Goal: Transaction & Acquisition: Purchase product/service

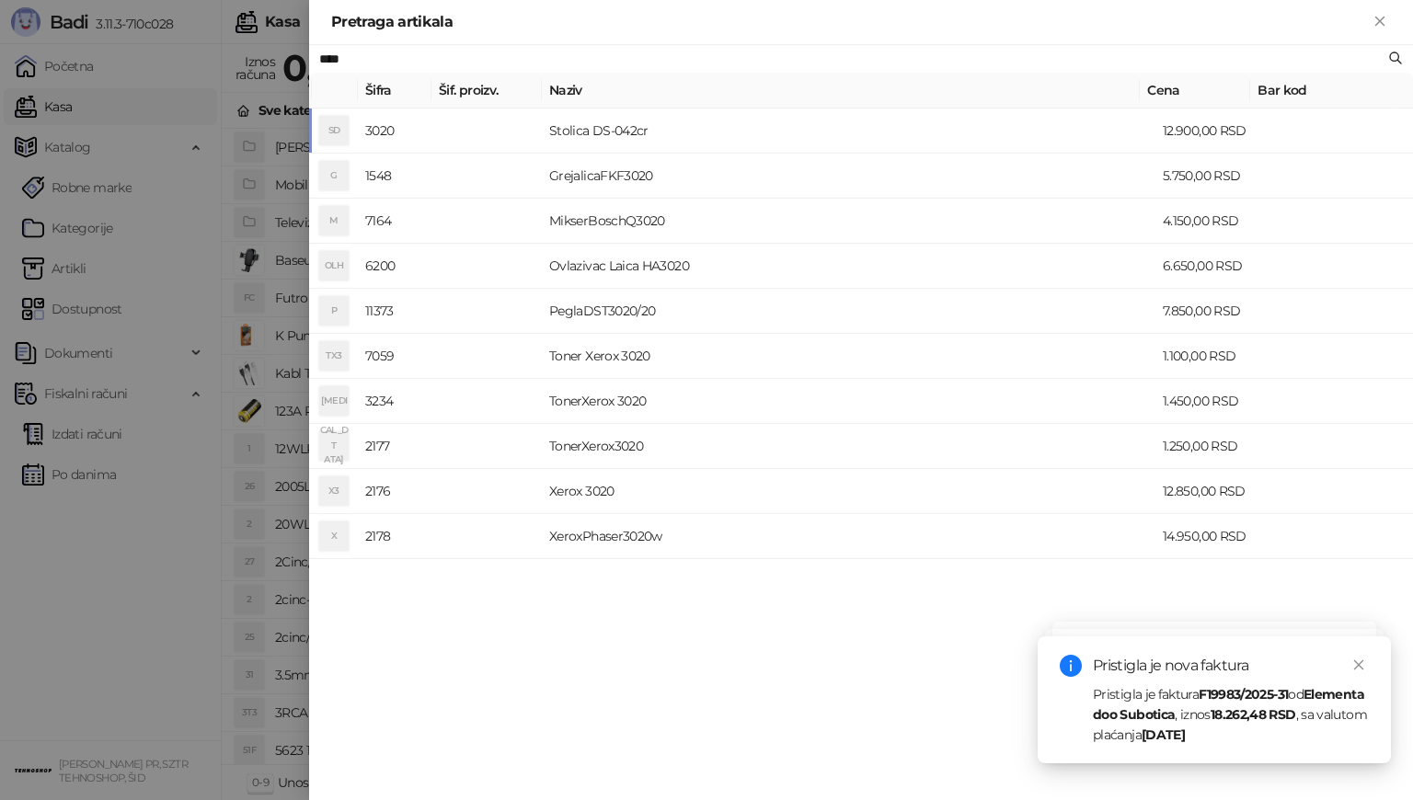
click at [879, 669] on div "**** [PERSON_NAME]. proizv. Naziv Cena Bar kod SD 3020 Stolica DS-042cr 12.900,…" at bounding box center [861, 422] width 1104 height 755
click at [1071, 729] on div "Pristigla je nova faktura Pristigla je faktura F19983/2025-31 od Elementa doo S…" at bounding box center [1214, 700] width 309 height 90
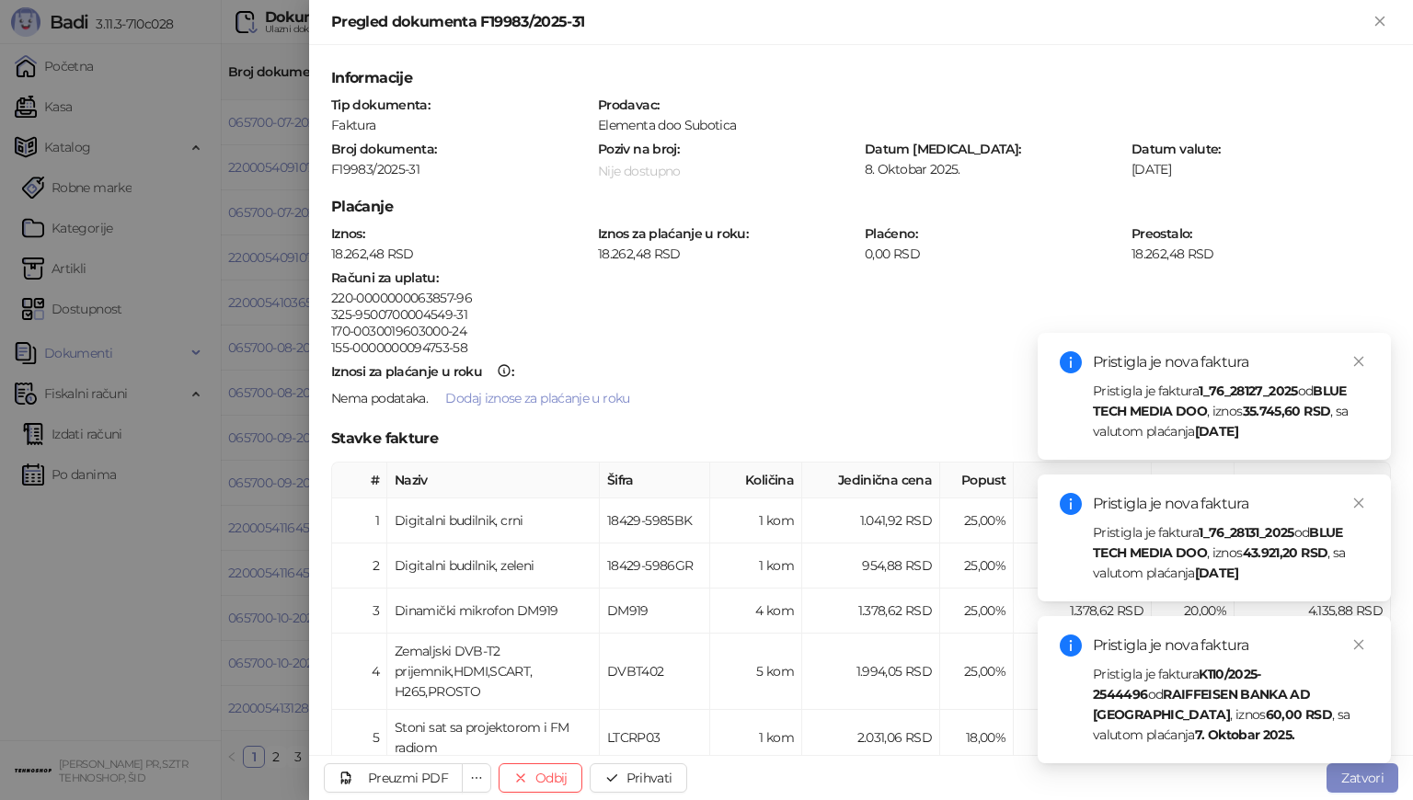
click at [1161, 519] on div "Pristigla je nova faktura Pristigla je faktura 1_76_28131_2025 od BLUE TECH MED…" at bounding box center [1214, 538] width 309 height 90
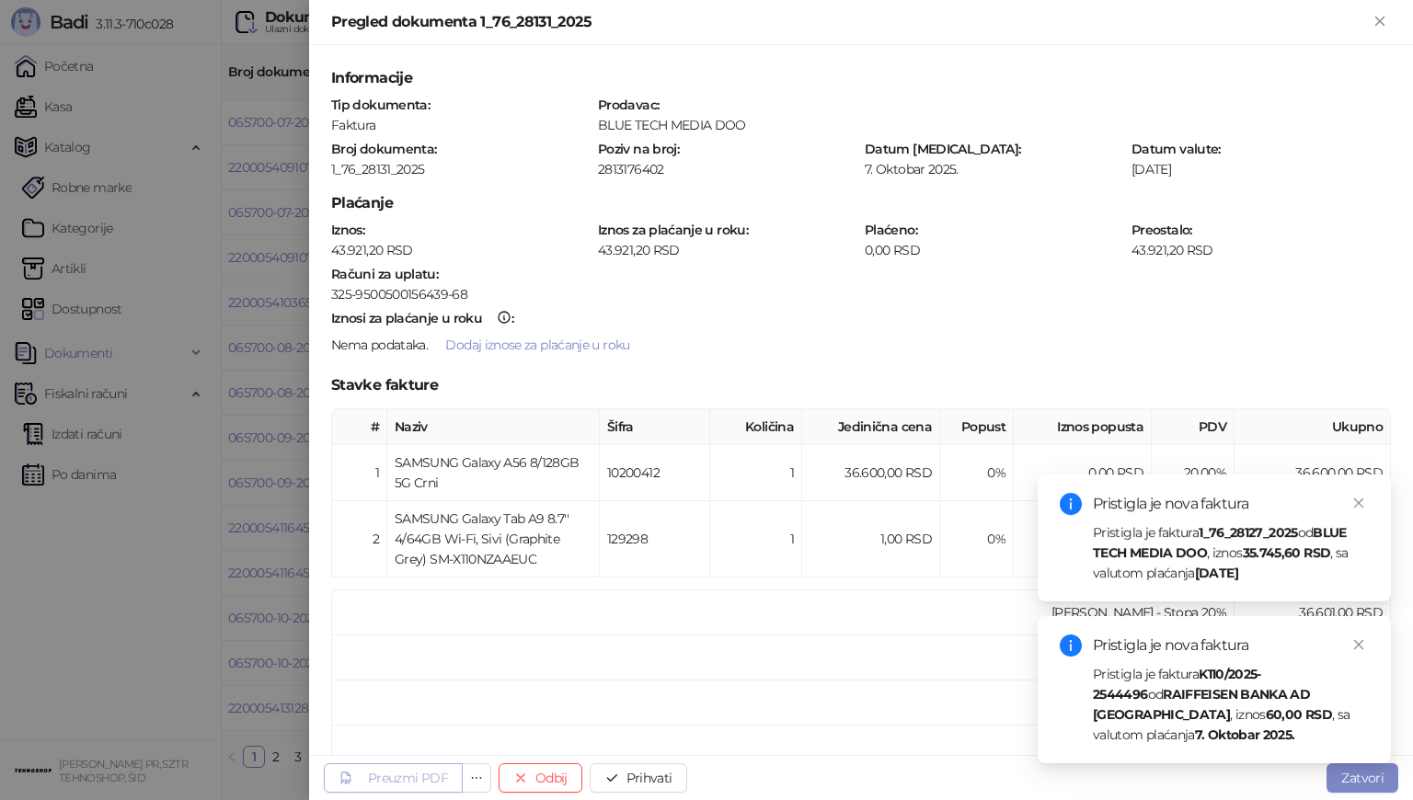
click at [434, 776] on div "Preuzmi PDF" at bounding box center [408, 778] width 80 height 17
click at [438, 776] on div "Preuzmi PDF" at bounding box center [408, 778] width 80 height 17
click at [628, 778] on button "Prihvati" at bounding box center [639, 778] width 98 height 29
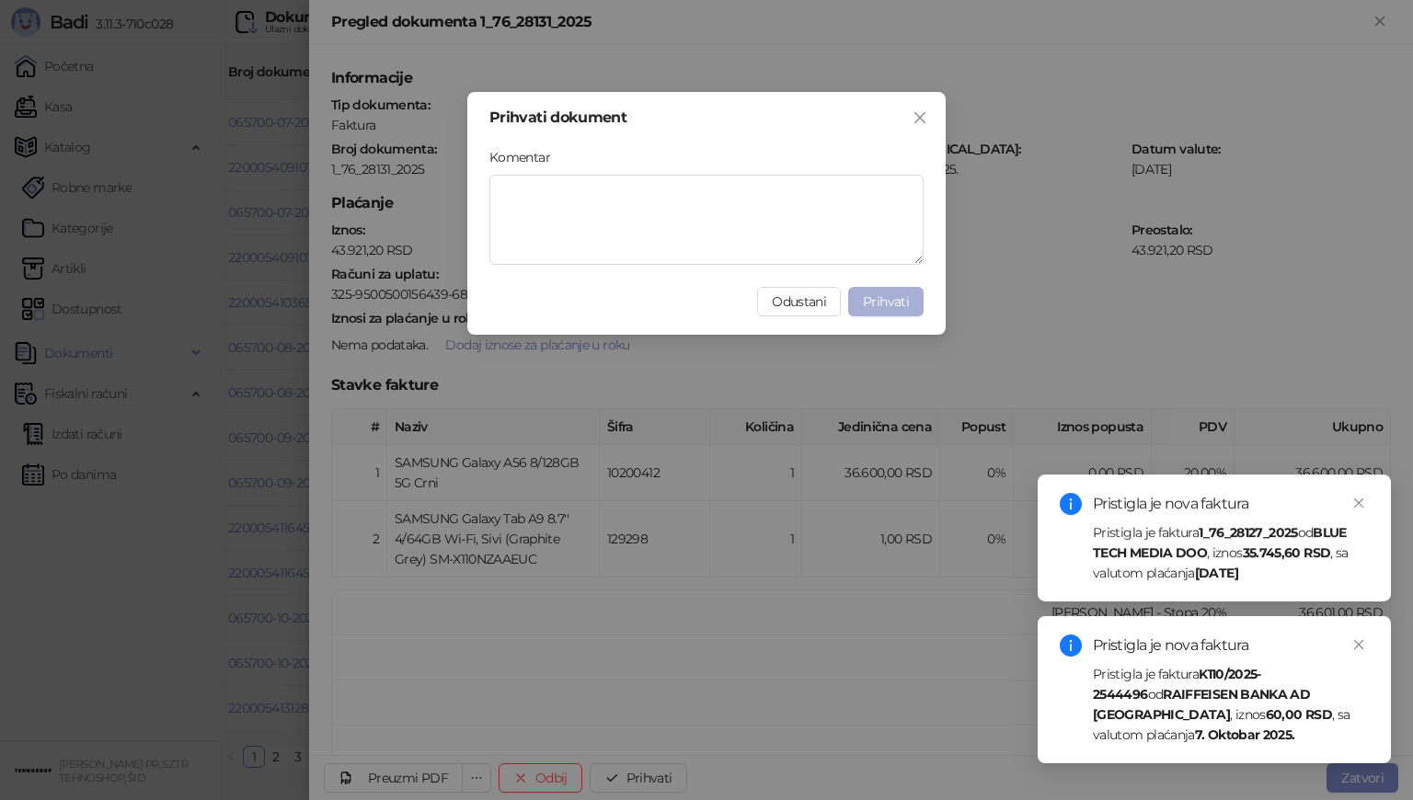
click at [913, 303] on button "Prihvati" at bounding box center [885, 301] width 75 height 29
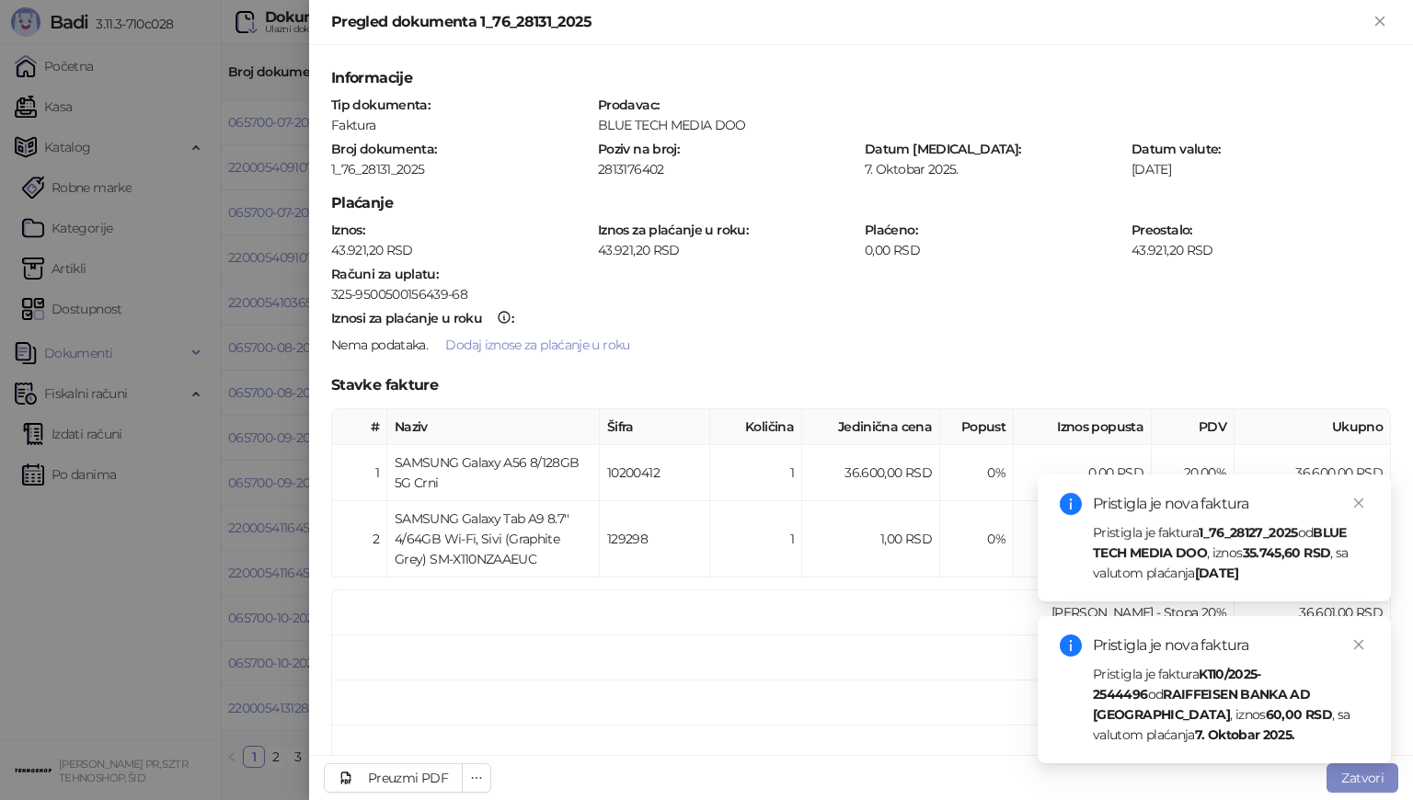
click at [1156, 572] on div "Pristigla je faktura 1_76_28127_2025 od BLUE TECH MEDIA DOO , iznos 35.745,60 R…" at bounding box center [1231, 553] width 276 height 61
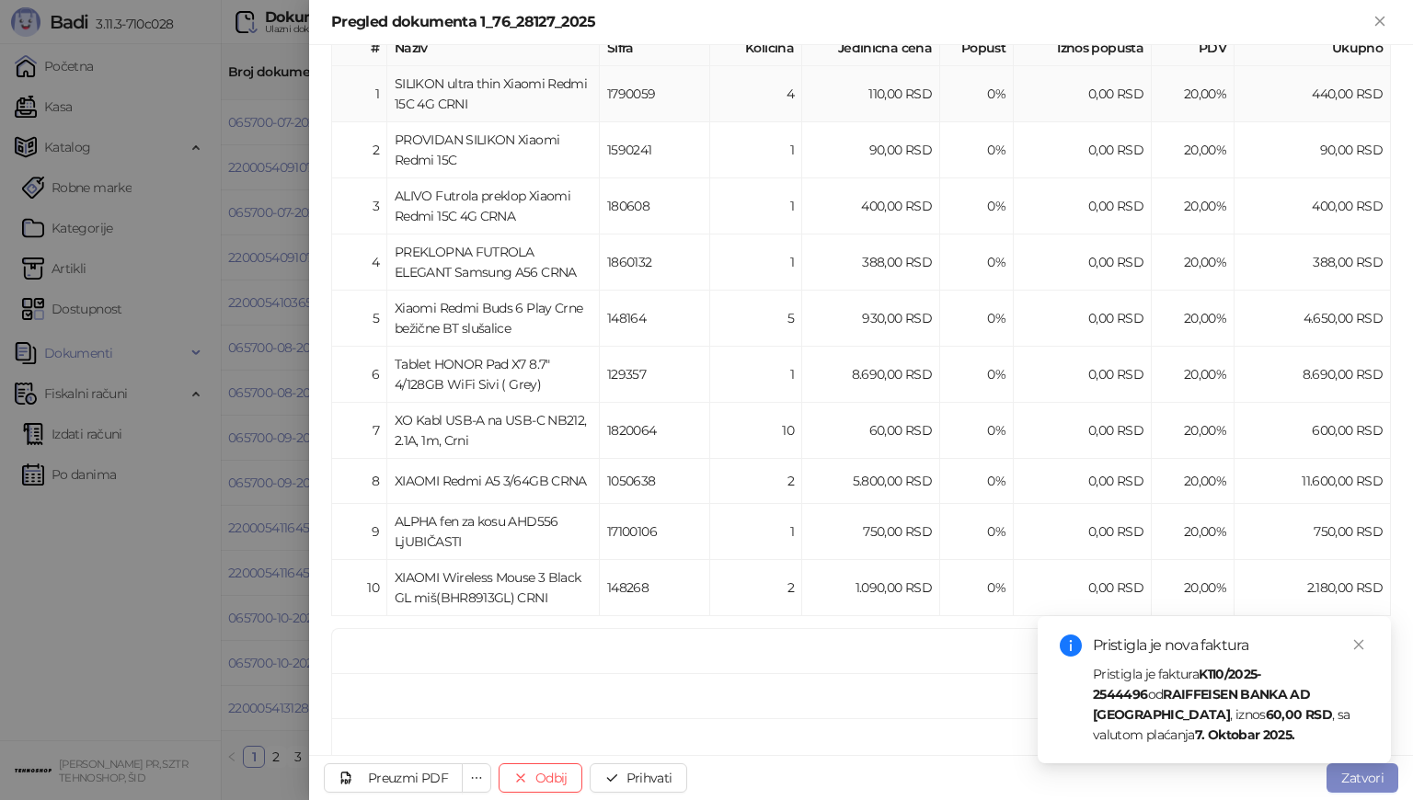
scroll to position [551, 0]
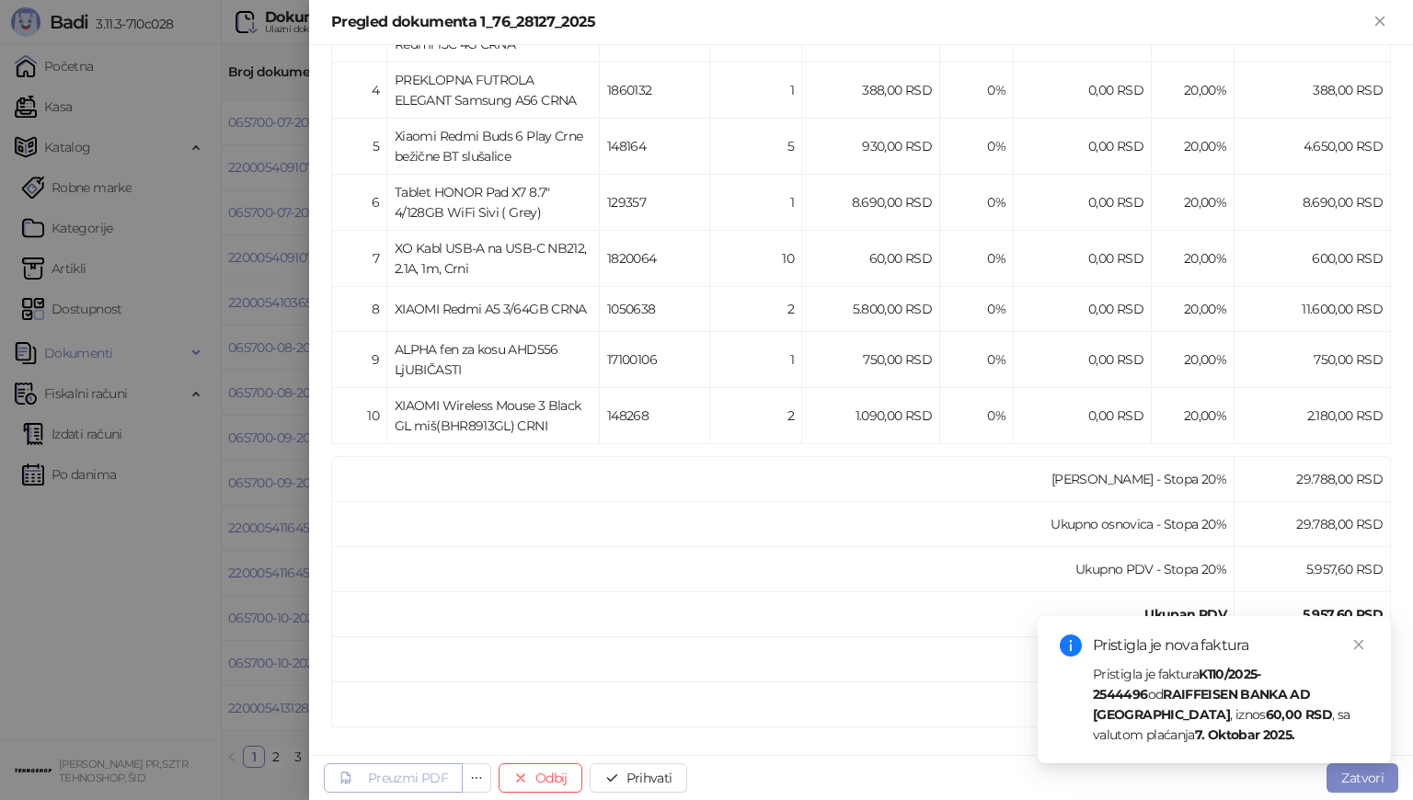
click at [460, 776] on link "Preuzmi PDF" at bounding box center [393, 778] width 139 height 29
click at [394, 779] on div "Preuzmi PDF" at bounding box center [408, 778] width 80 height 17
drag, startPoint x: 610, startPoint y: 792, endPoint x: 633, endPoint y: 785, distance: 24.1
click at [610, 791] on div "Preuzmi PDF Odbij Prihvati Zatvori" at bounding box center [861, 777] width 1104 height 45
click at [625, 777] on button "Prihvati" at bounding box center [639, 778] width 98 height 29
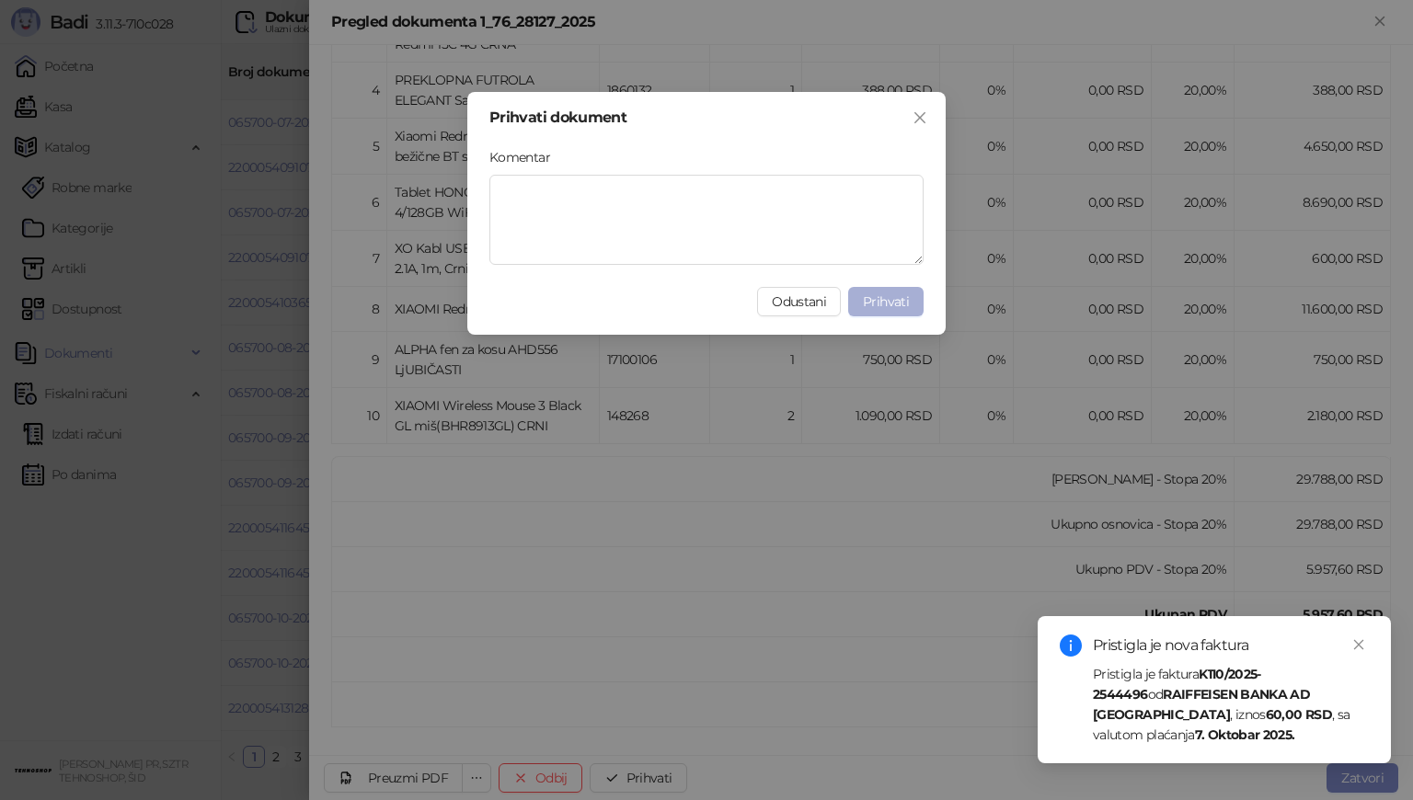
click at [895, 302] on span "Prihvati" at bounding box center [886, 301] width 46 height 17
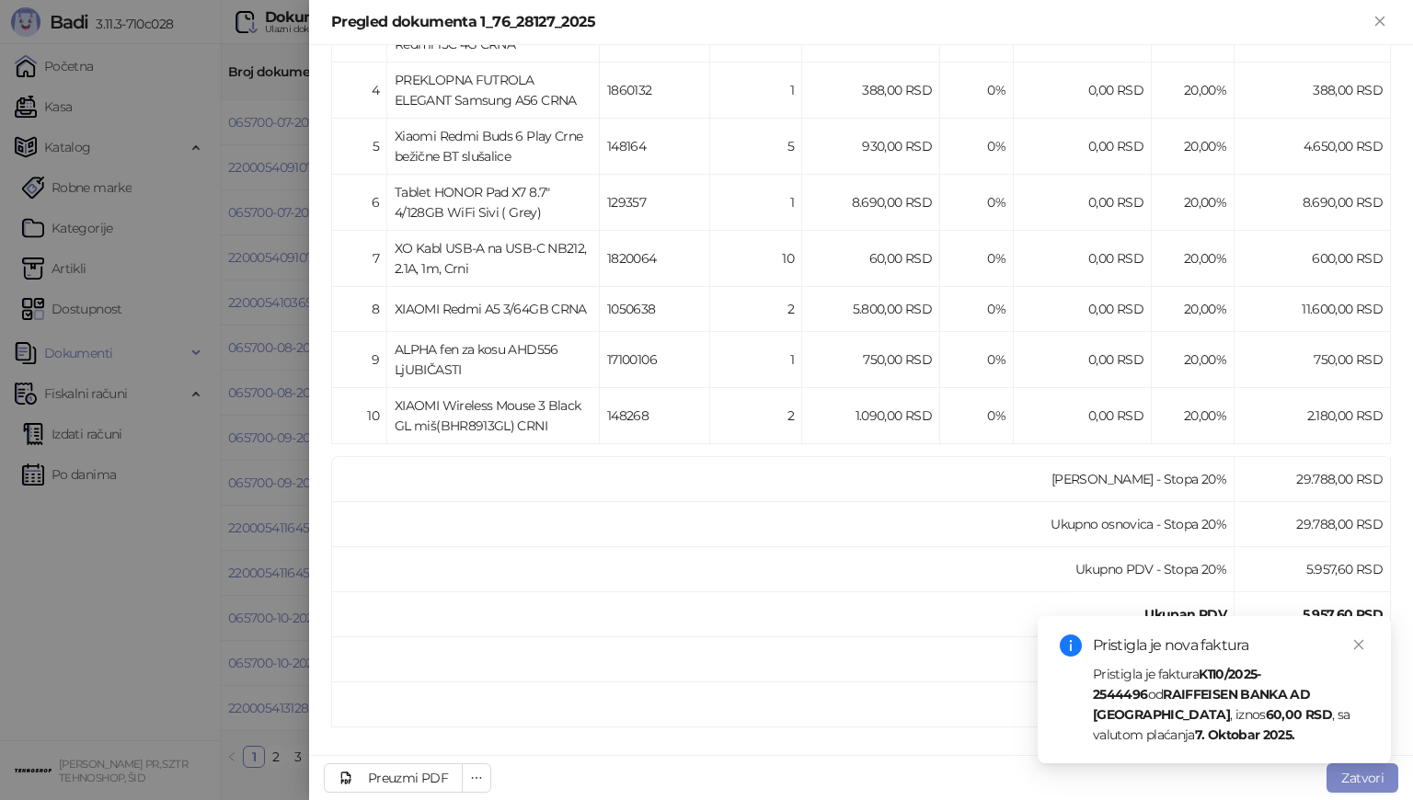
click at [1144, 673] on div "Pristigla je faktura K110/2025-2544496 od RAIFFEISEN BANKA AD [GEOGRAPHIC_DATA]…" at bounding box center [1231, 704] width 276 height 81
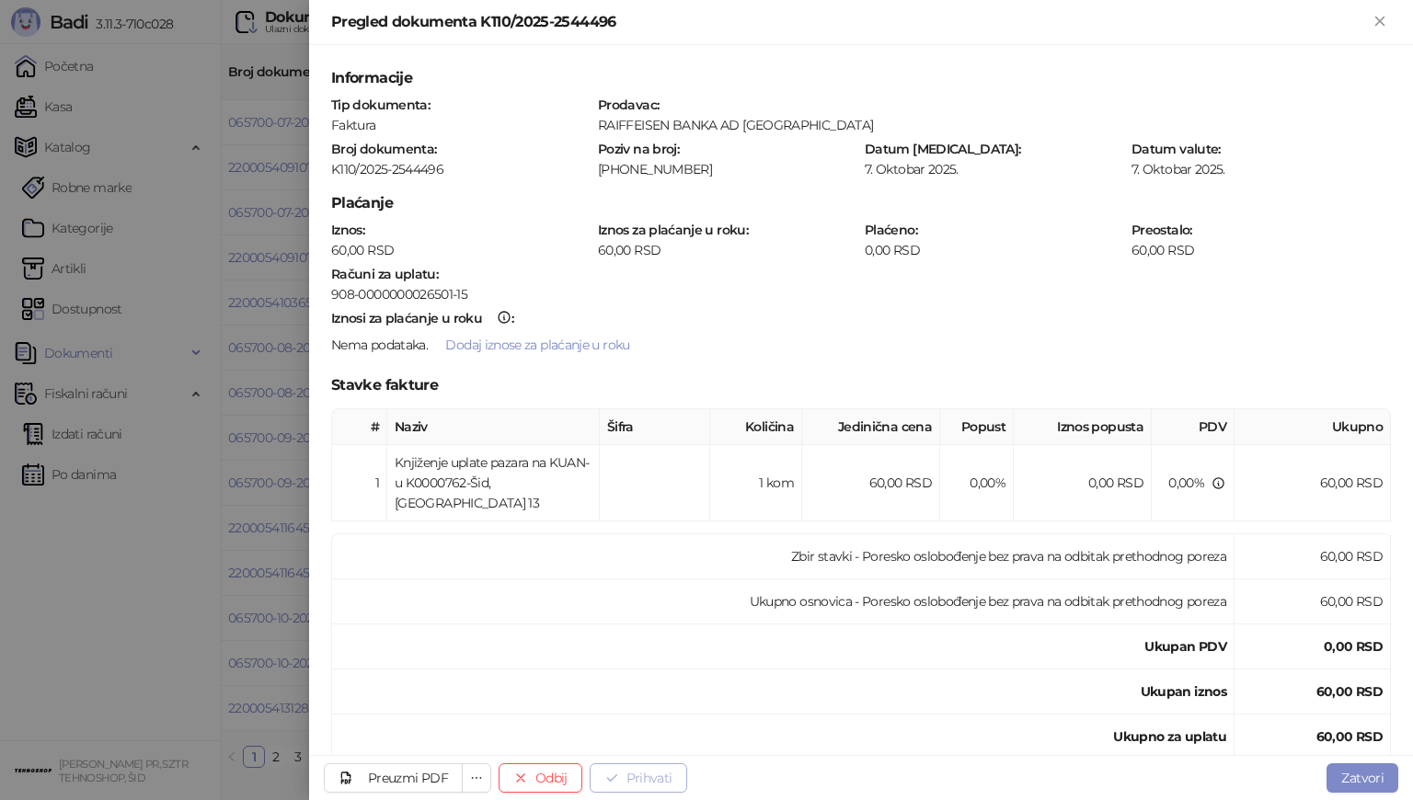
click at [654, 777] on button "Prihvati" at bounding box center [639, 778] width 98 height 29
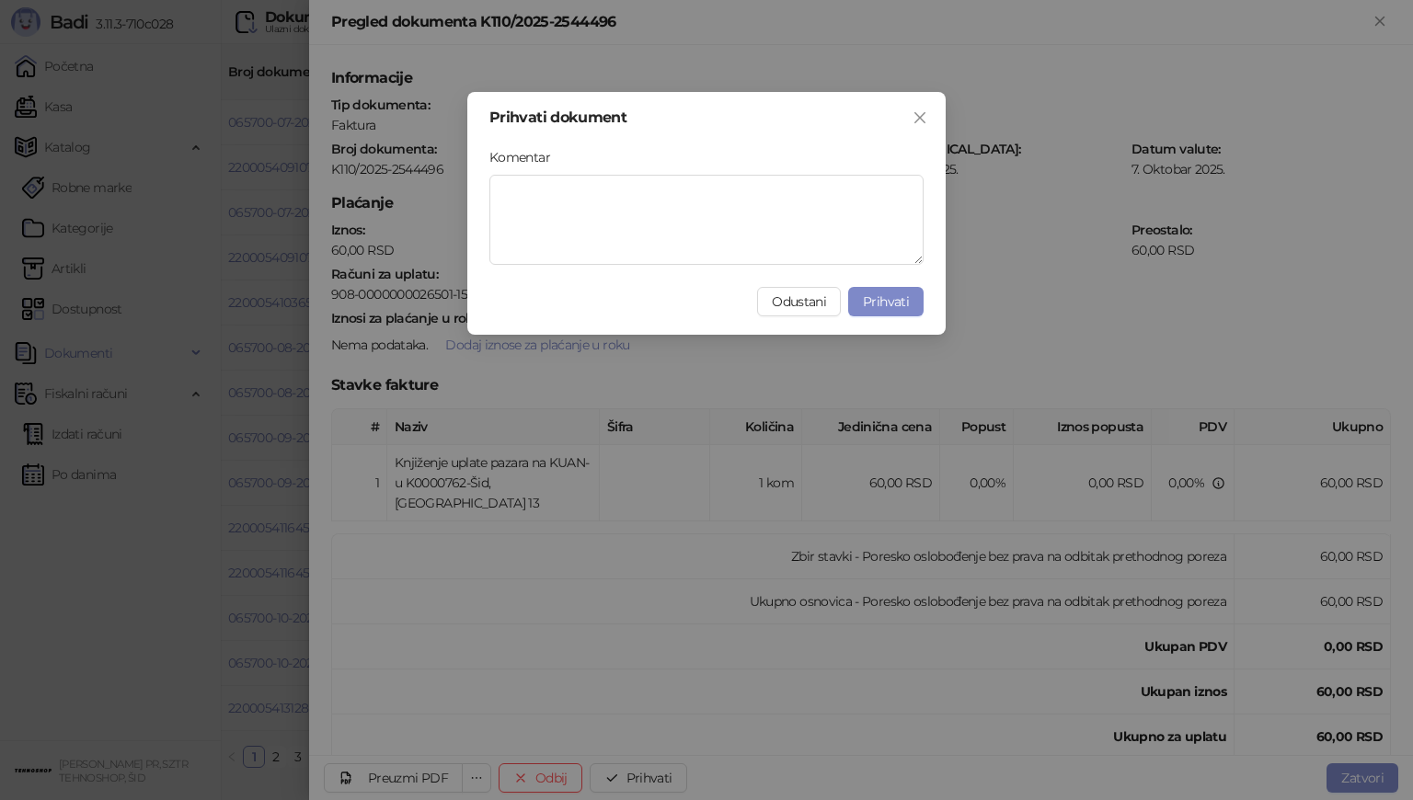
drag, startPoint x: 888, startPoint y: 305, endPoint x: 884, endPoint y: 339, distance: 34.2
click at [888, 305] on span "Prihvati" at bounding box center [886, 301] width 46 height 17
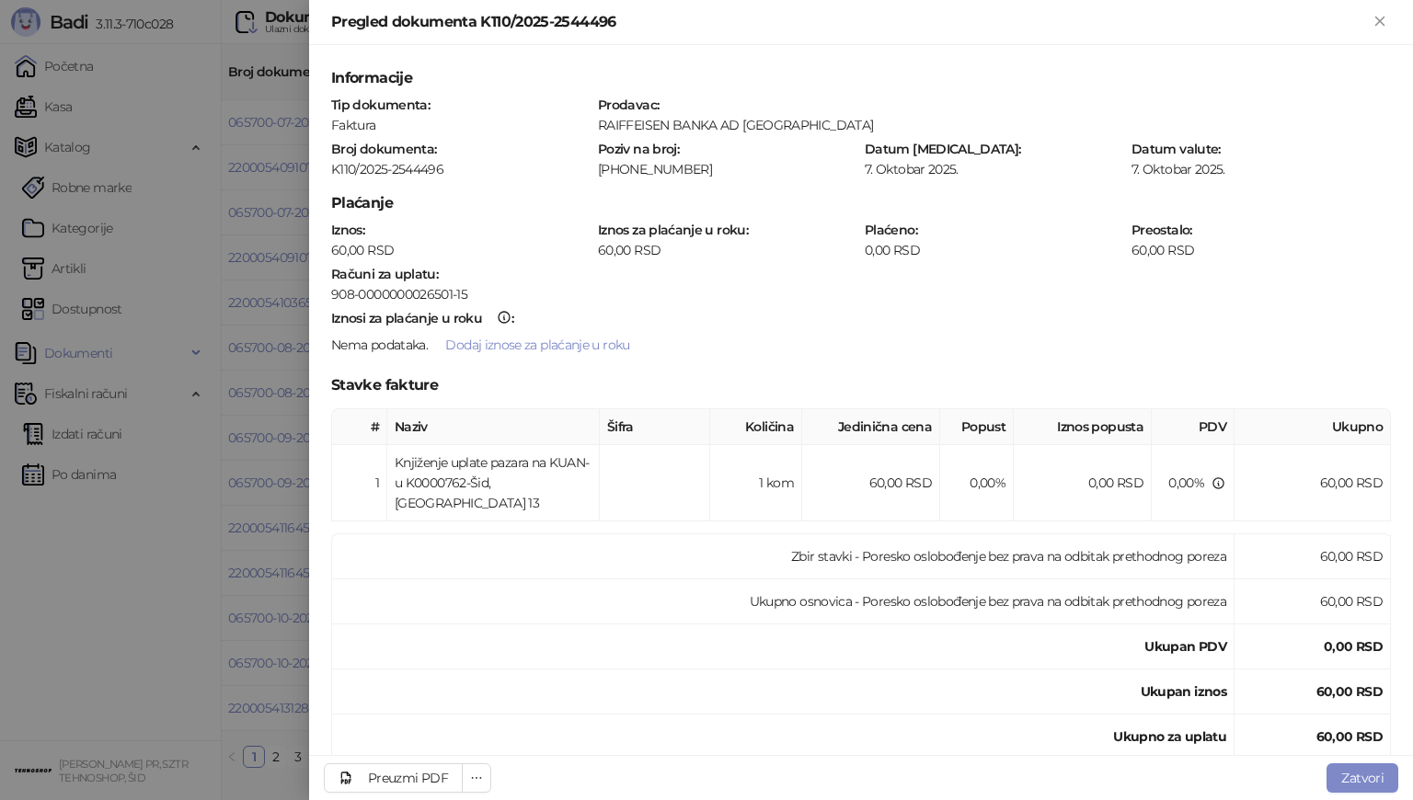
drag, startPoint x: 1362, startPoint y: 775, endPoint x: 1313, endPoint y: 772, distance: 48.8
click at [1362, 775] on button "Zatvori" at bounding box center [1363, 778] width 72 height 29
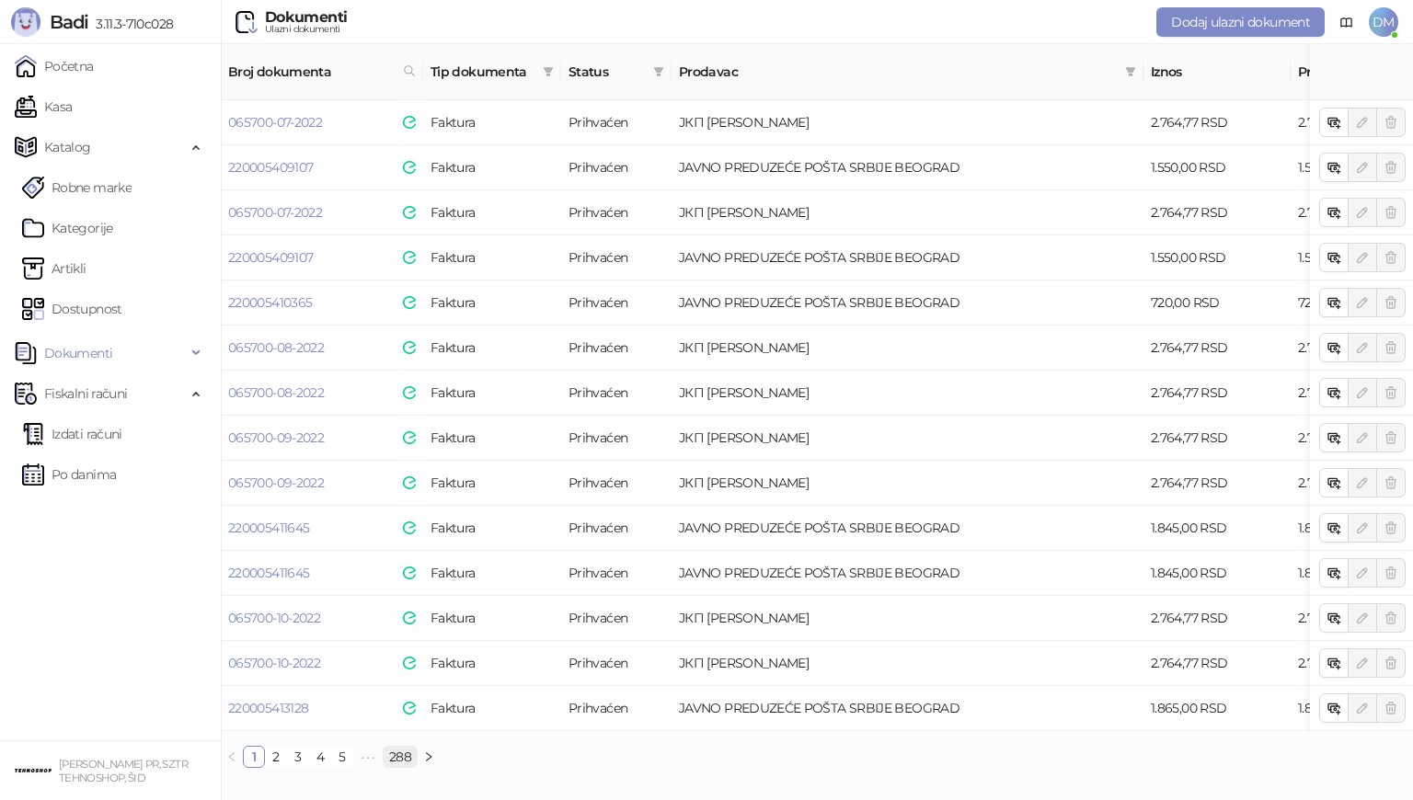
click at [402, 752] on link "288" at bounding box center [400, 757] width 33 height 20
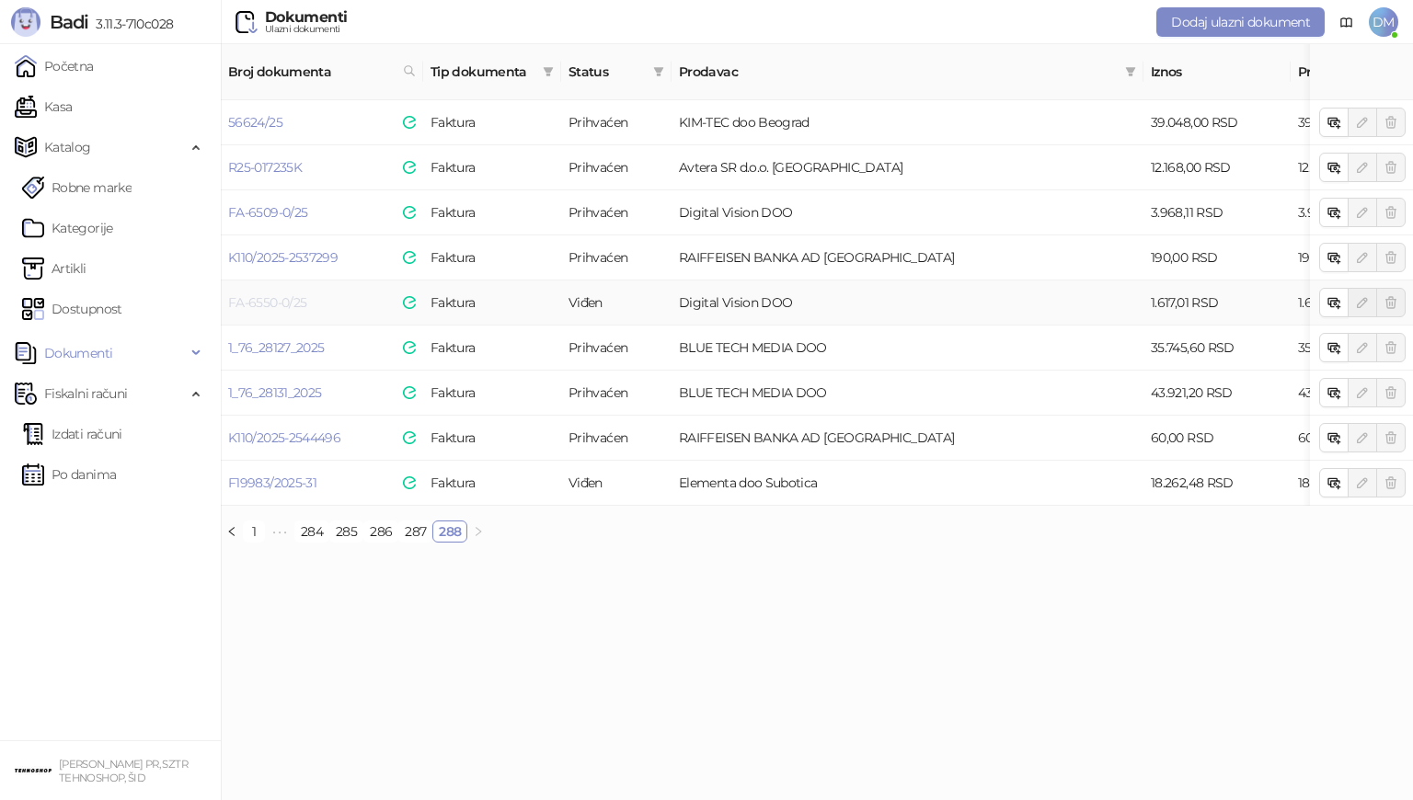
click at [274, 294] on link "FA-6550-0/25" at bounding box center [267, 302] width 78 height 17
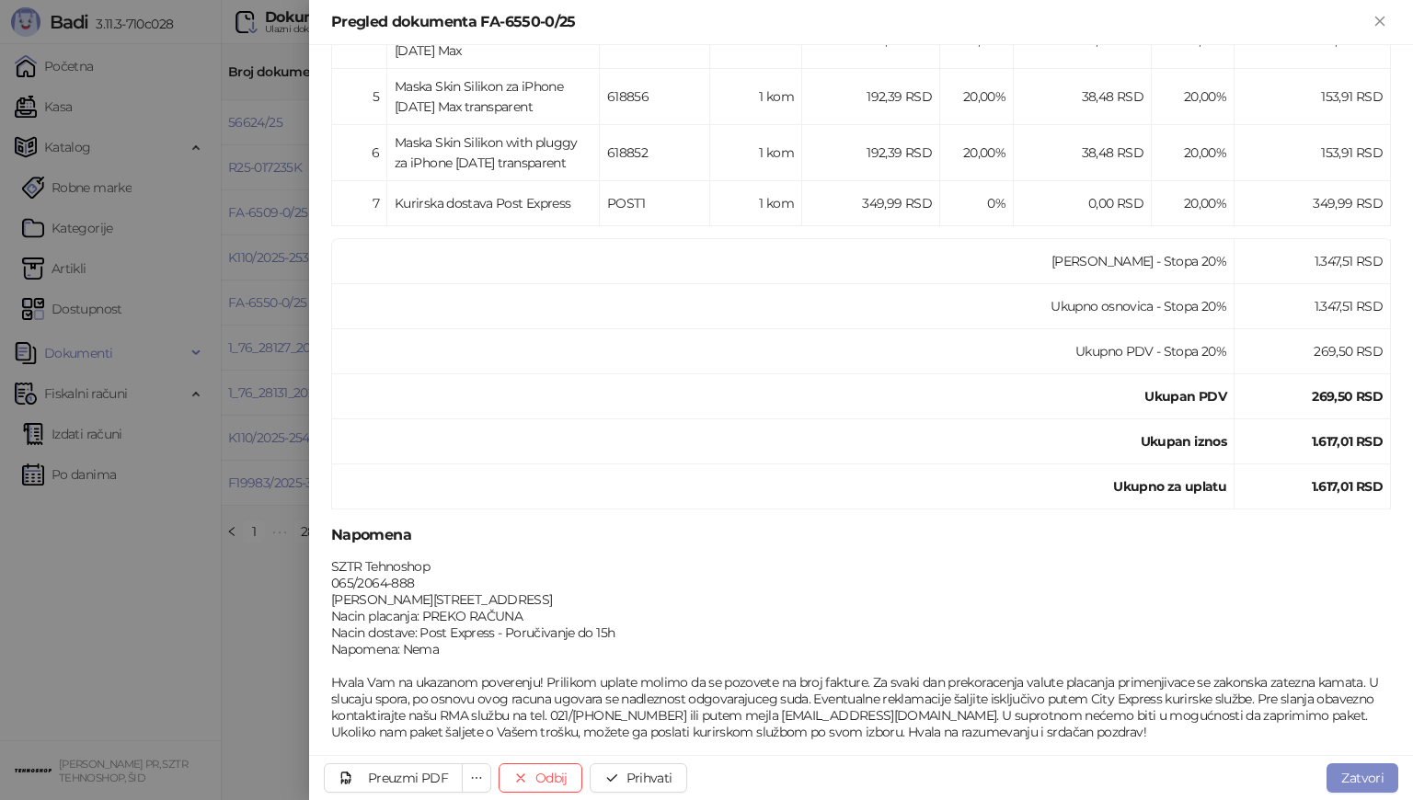
scroll to position [602, 0]
click at [622, 785] on button "Prihvati" at bounding box center [639, 778] width 98 height 29
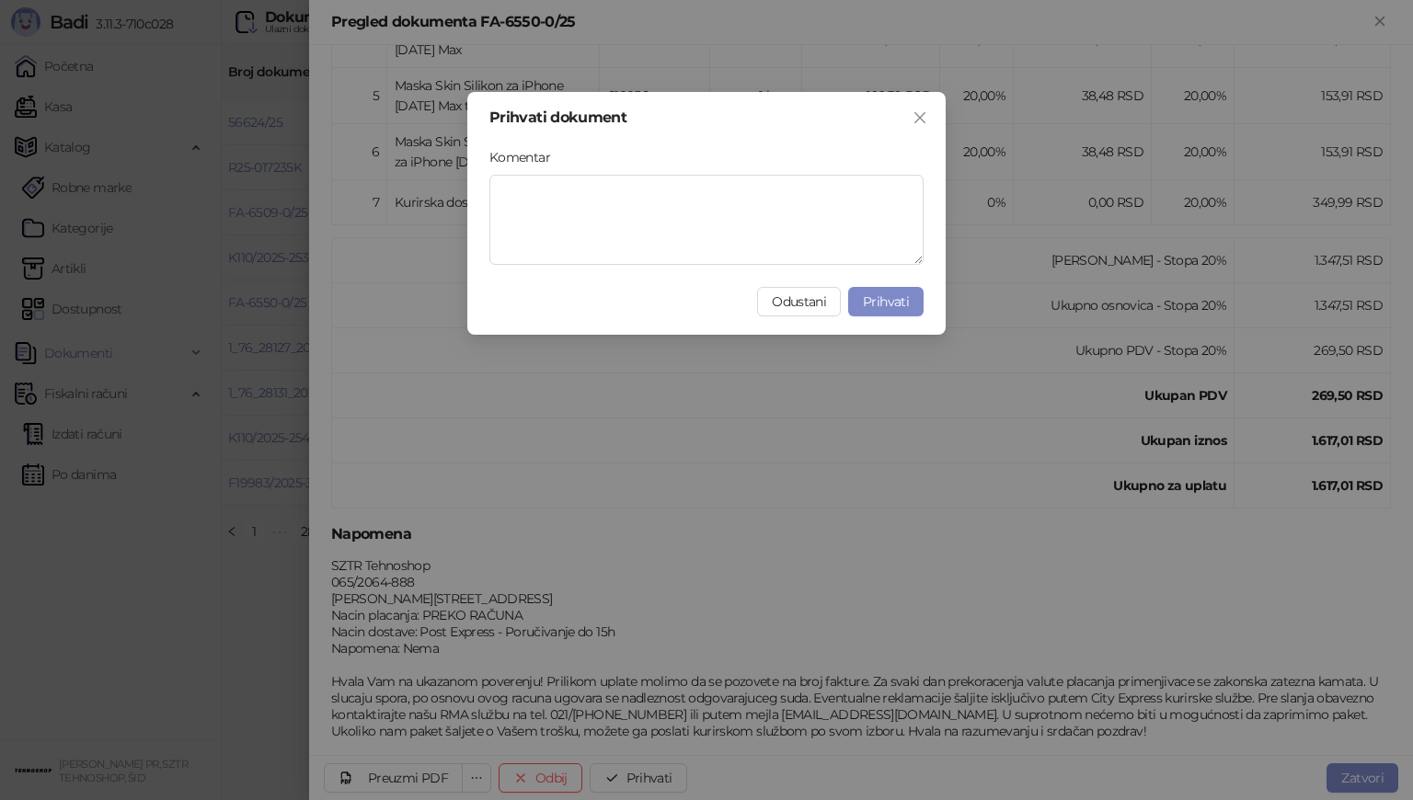
click at [919, 302] on button "Prihvati" at bounding box center [885, 301] width 75 height 29
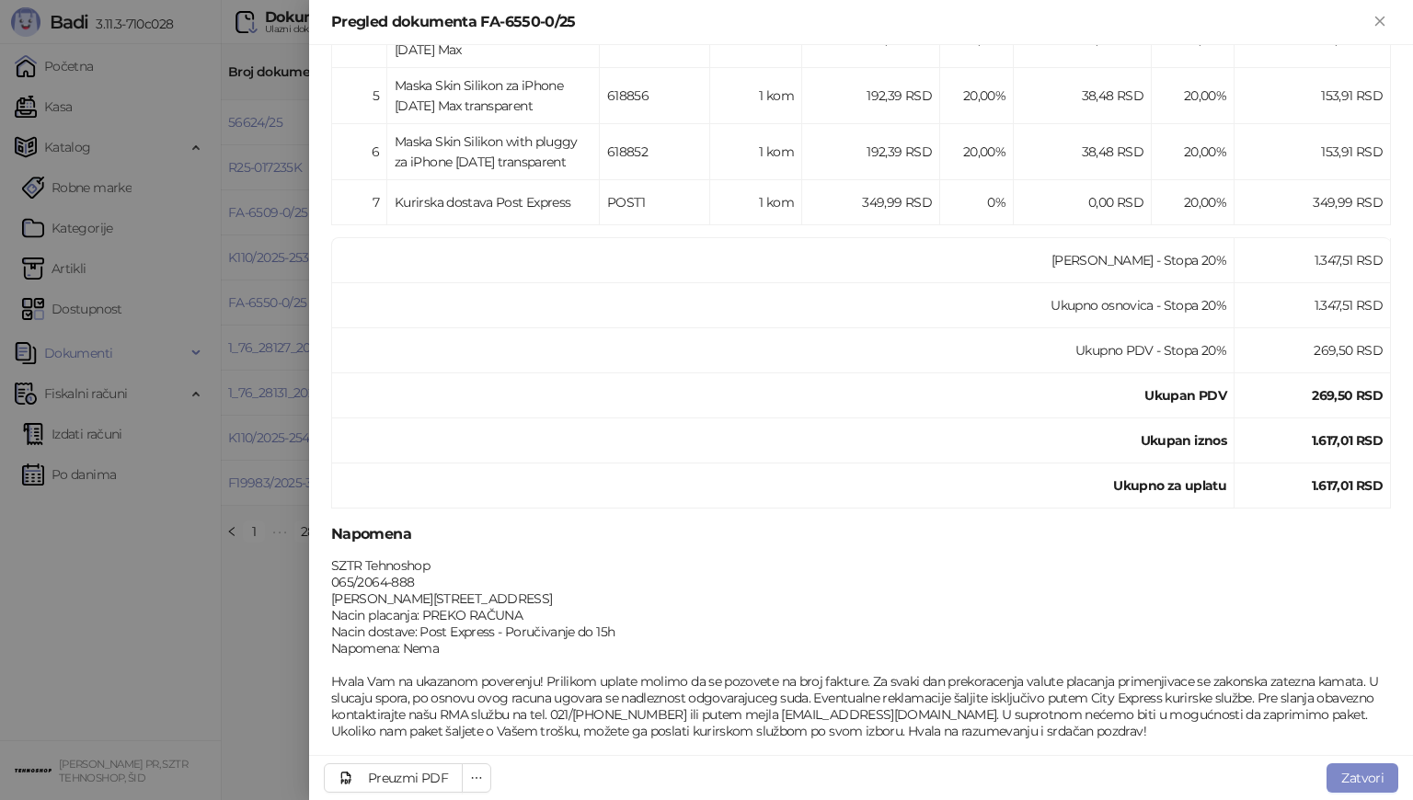
click at [282, 607] on div at bounding box center [706, 400] width 1413 height 800
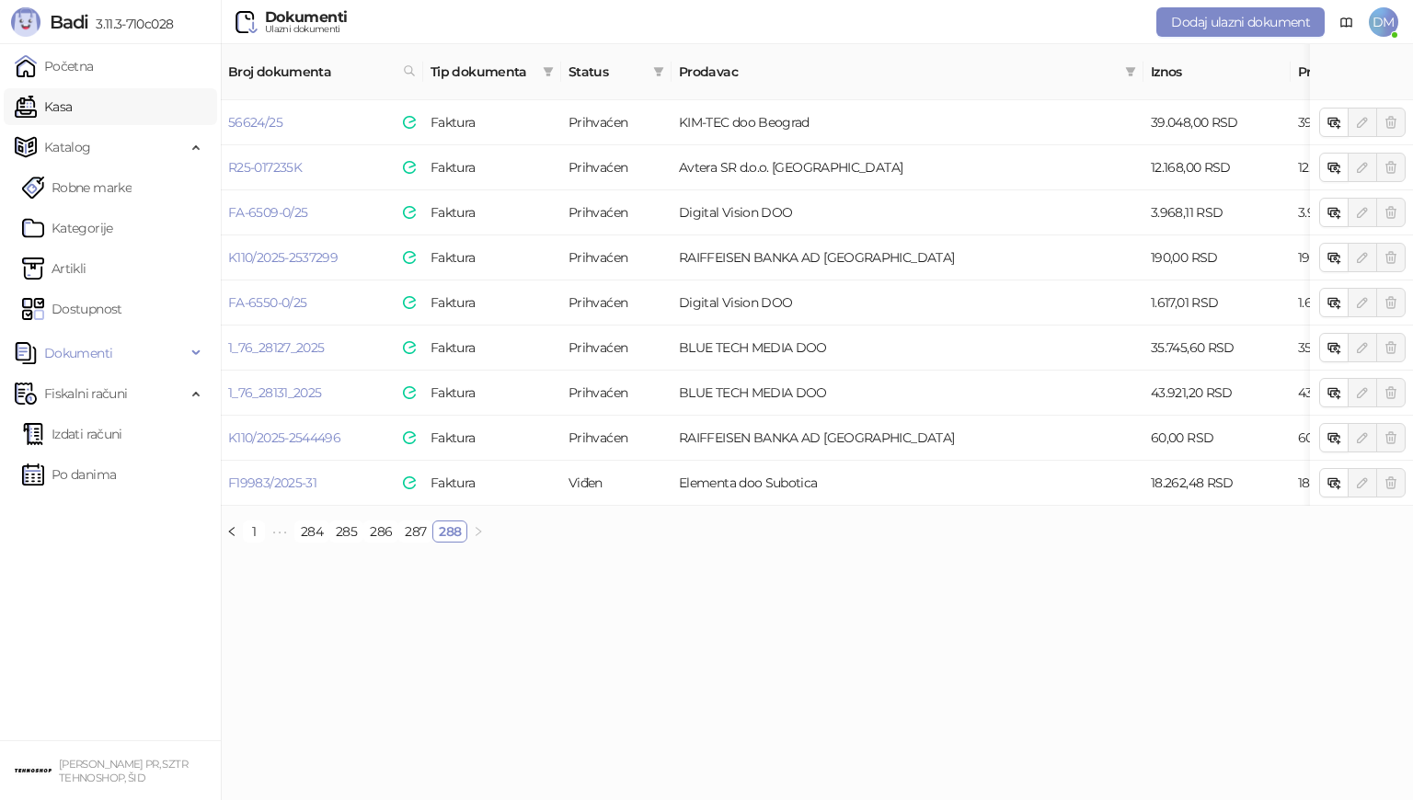
click at [72, 115] on link "Kasa" at bounding box center [43, 106] width 57 height 37
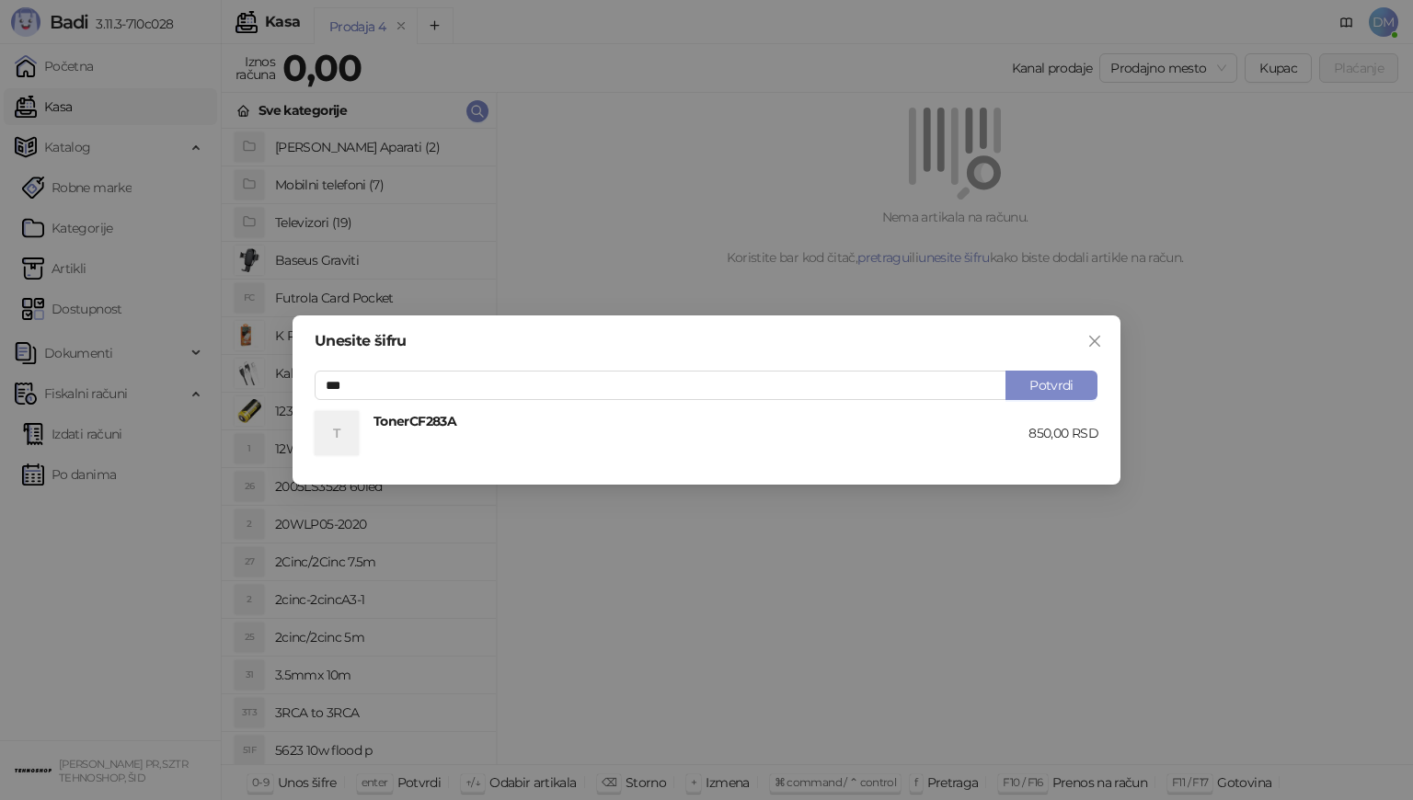
type input "***"
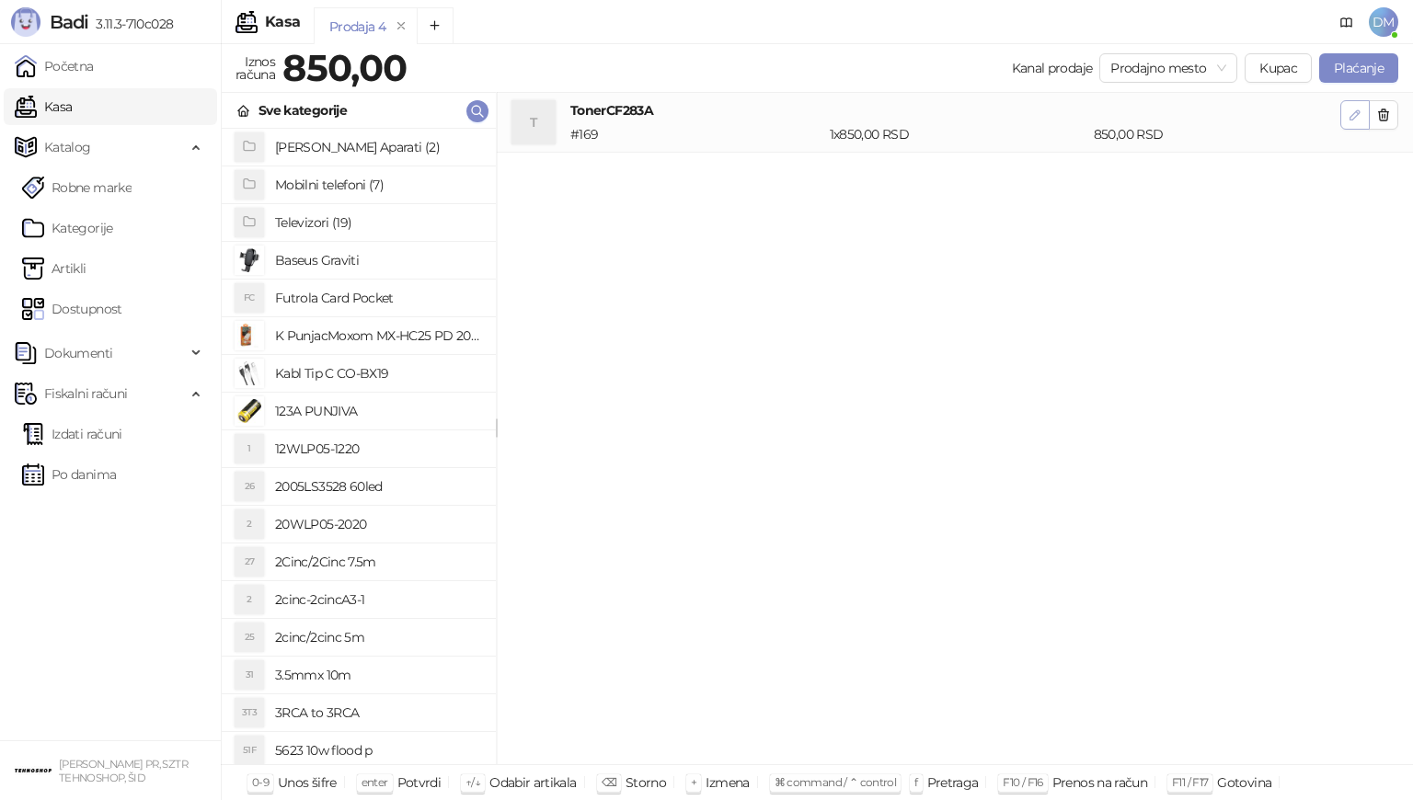
click at [1358, 118] on icon "button" at bounding box center [1355, 115] width 15 height 15
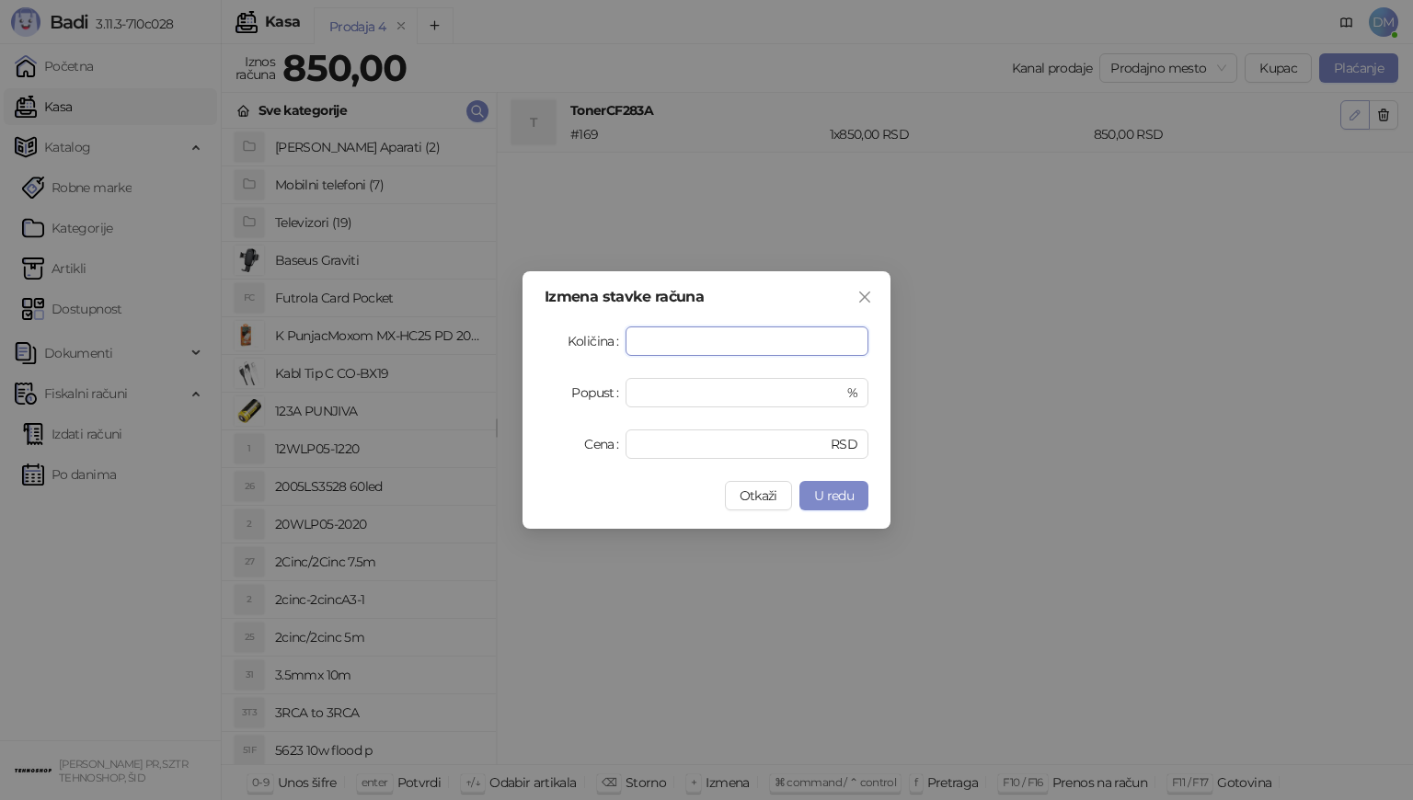
type input "*"
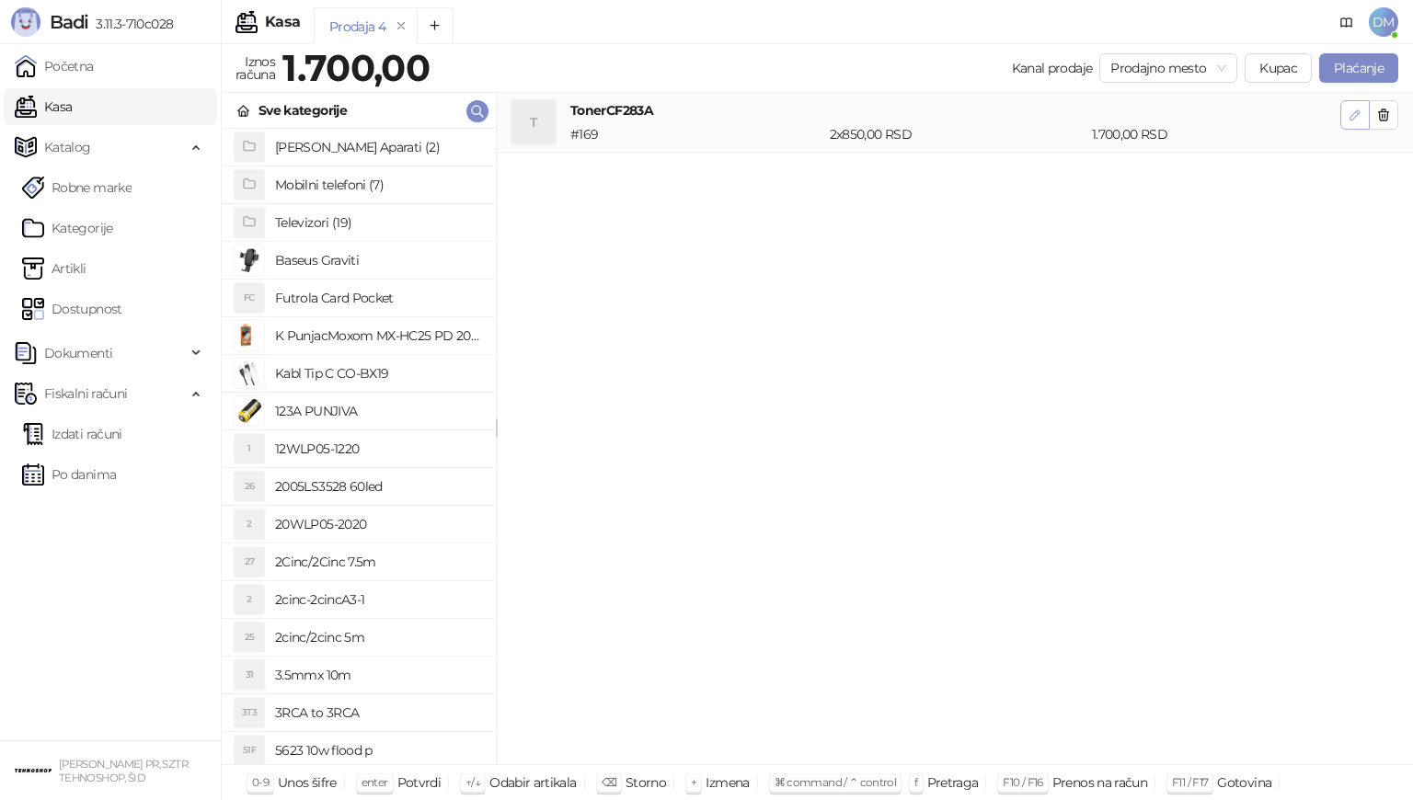
click at [1358, 118] on icon "button" at bounding box center [1355, 115] width 15 height 15
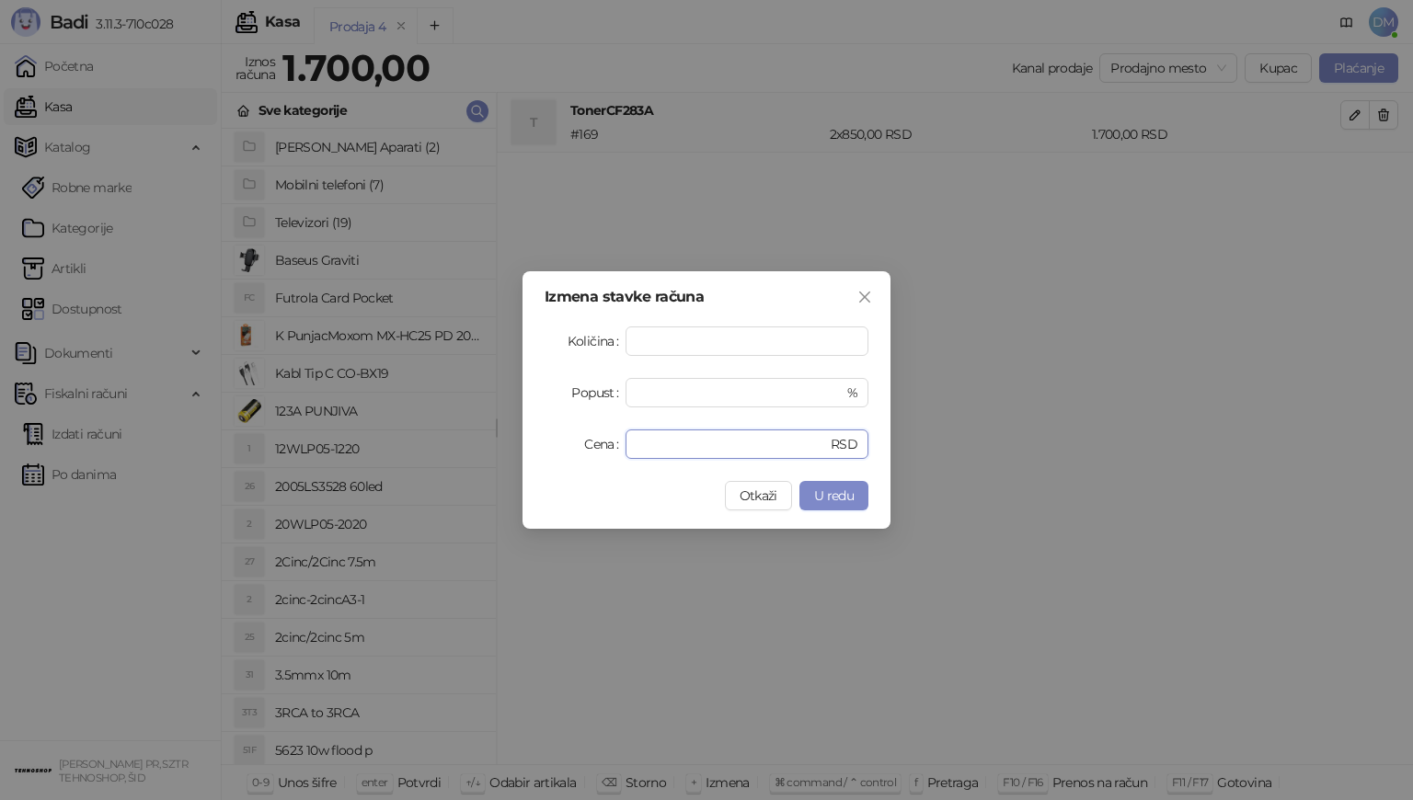
drag, startPoint x: 751, startPoint y: 448, endPoint x: 585, endPoint y: 451, distance: 165.6
click at [585, 451] on div "Cena *** RSD" at bounding box center [707, 444] width 324 height 29
type input "***"
click at [840, 499] on span "U redu" at bounding box center [834, 496] width 40 height 17
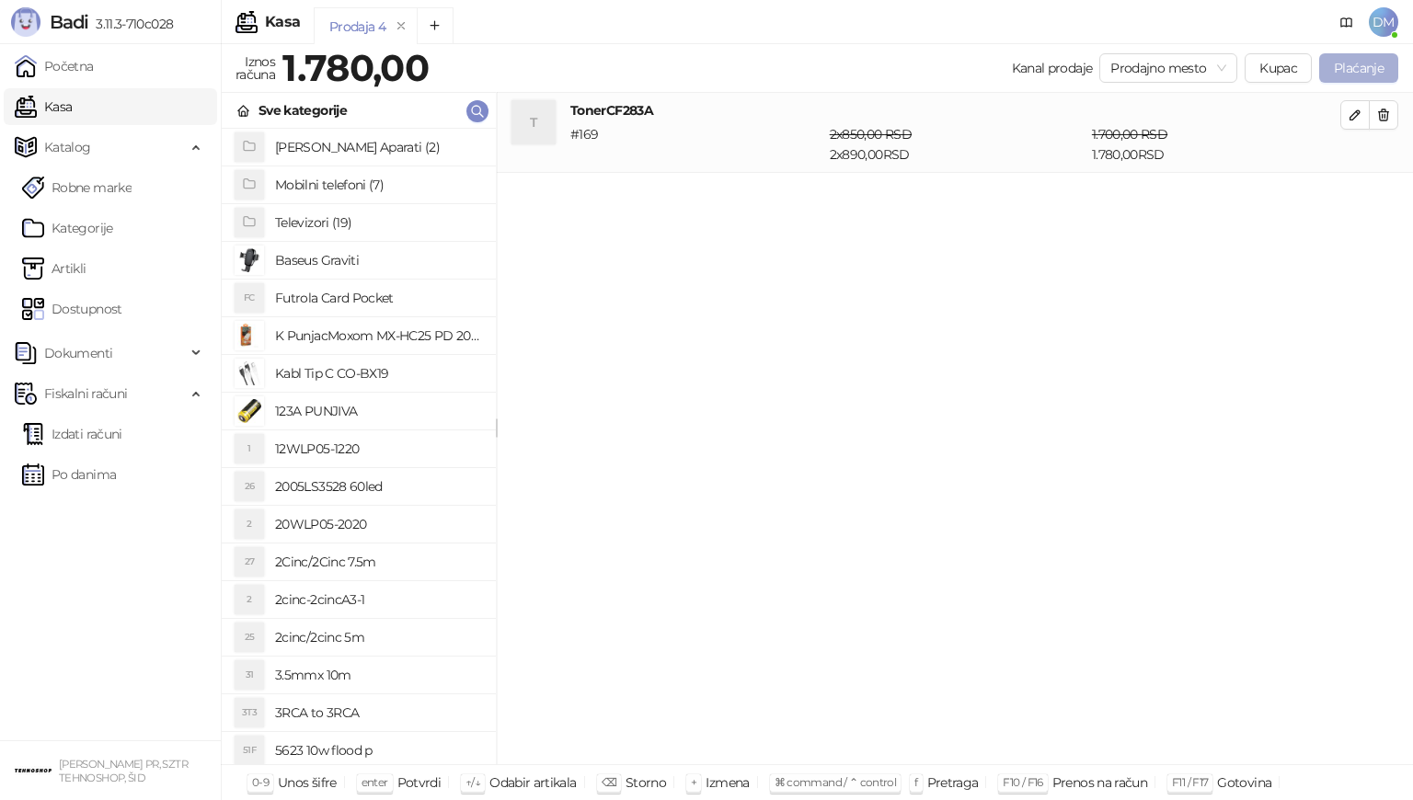
click at [1347, 70] on button "Plaćanje" at bounding box center [1358, 67] width 79 height 29
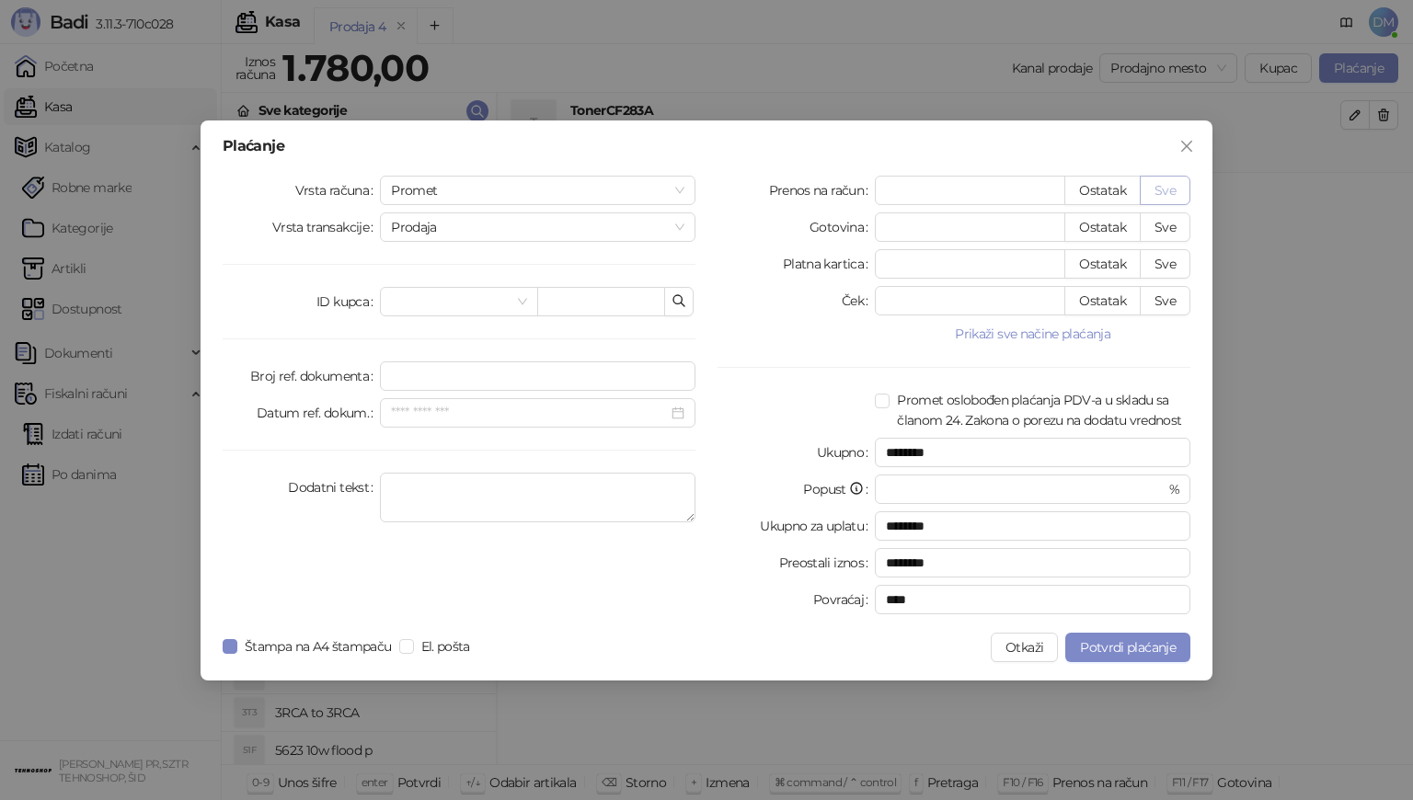
click at [1156, 185] on button "Sve" at bounding box center [1165, 190] width 51 height 29
type input "****"
click at [482, 296] on input "search" at bounding box center [450, 302] width 119 height 28
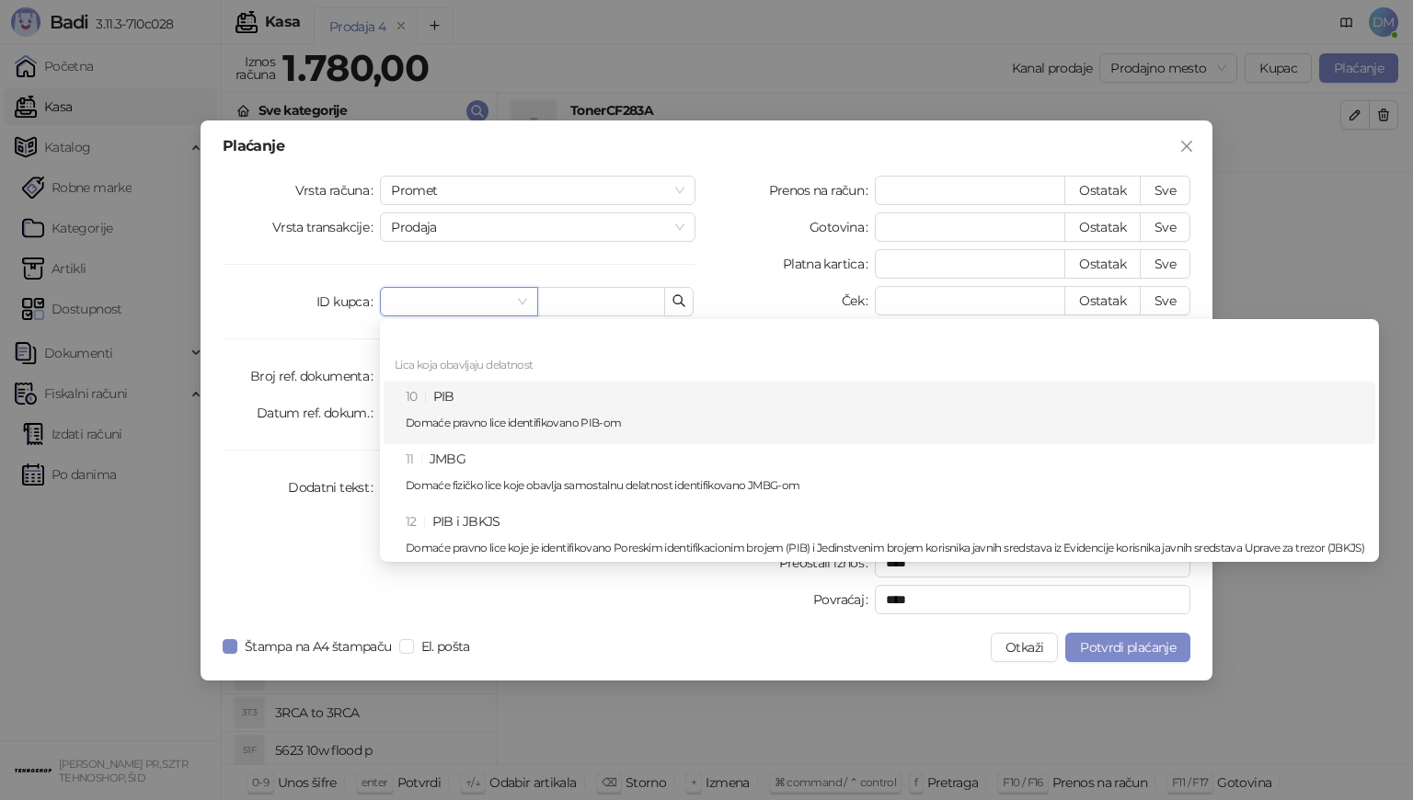
click at [449, 392] on div "10 PIB Domaće pravno lice identifikovano PIB-om" at bounding box center [885, 412] width 959 height 53
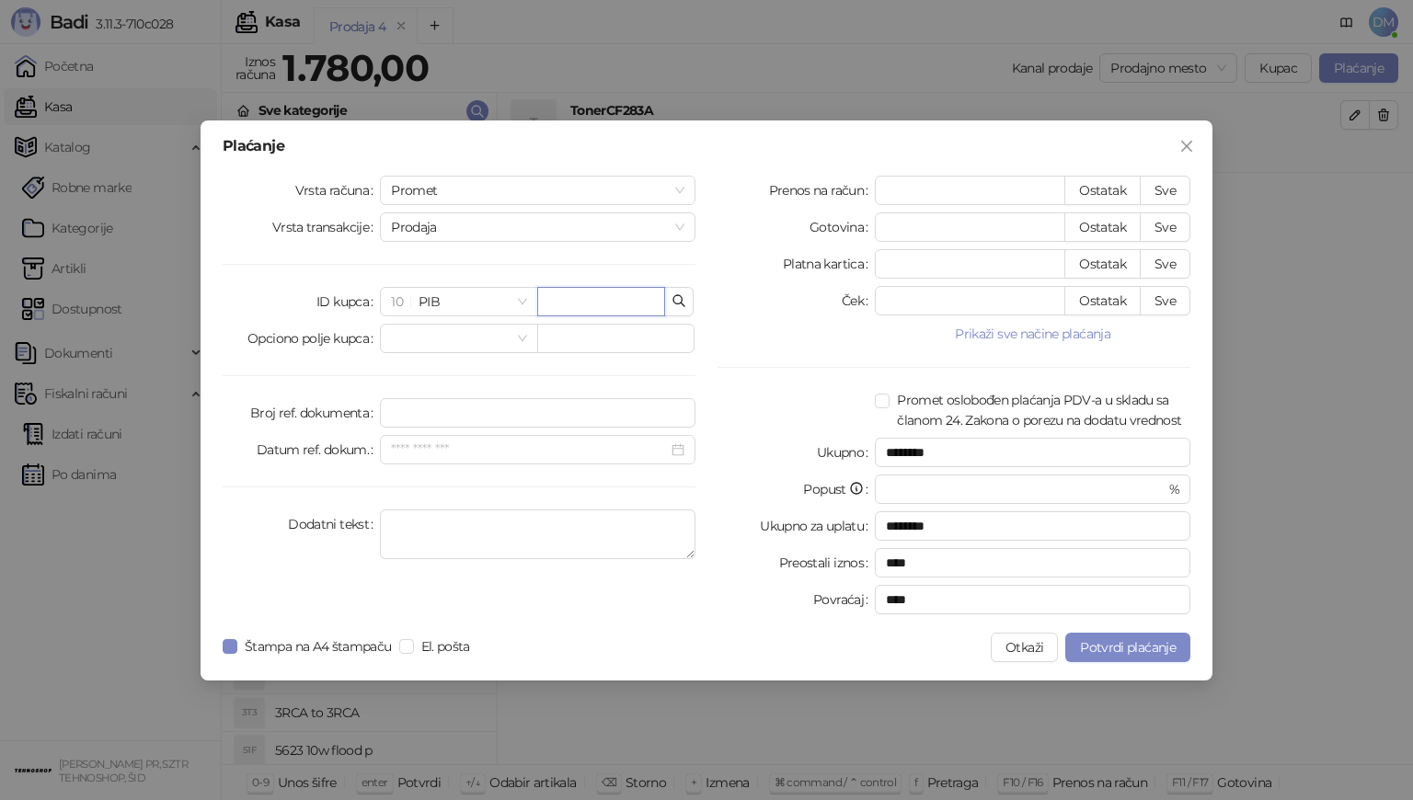
click at [580, 310] on input "text" at bounding box center [601, 301] width 128 height 29
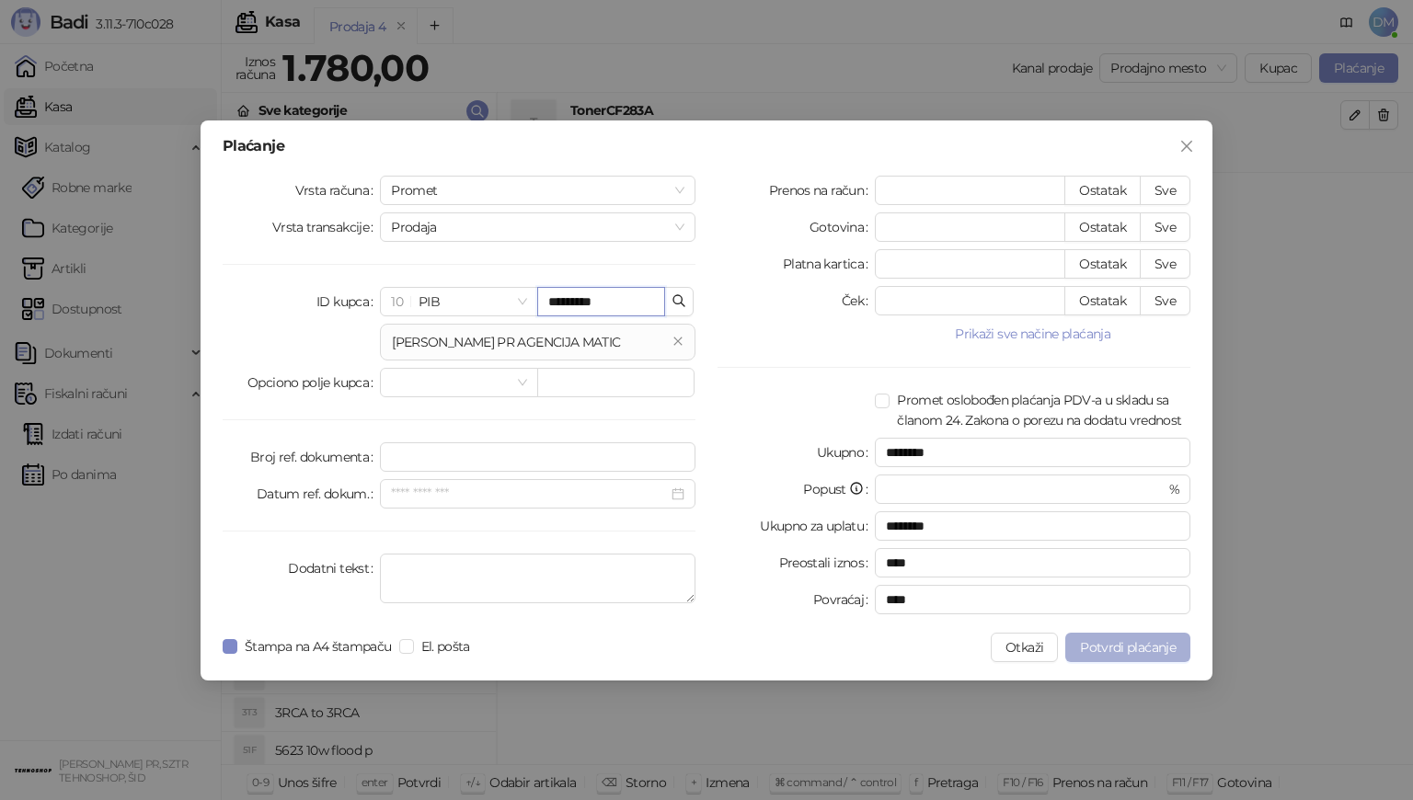
type input "*********"
click at [1119, 644] on span "Potvrdi plaćanje" at bounding box center [1128, 647] width 96 height 17
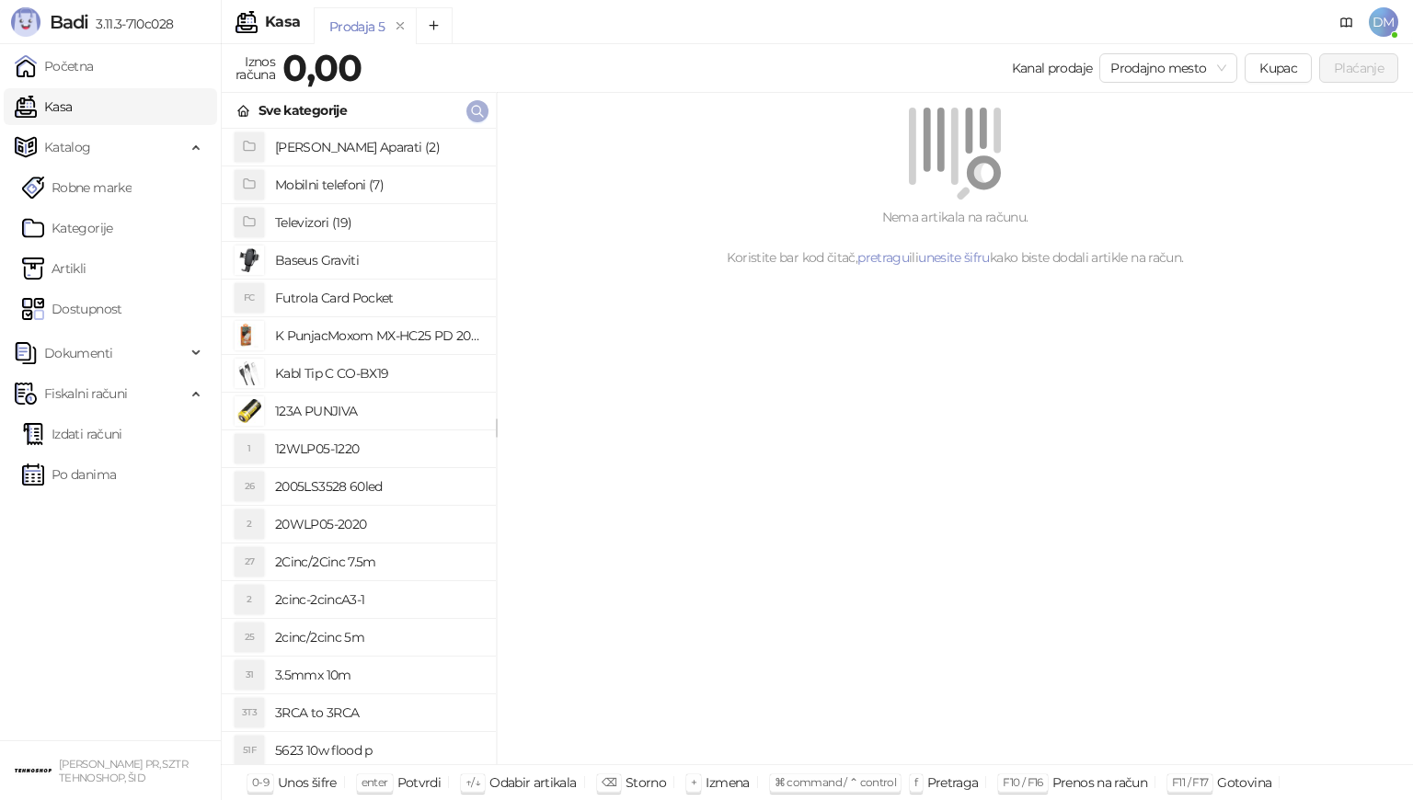
click at [477, 114] on icon "button" at bounding box center [477, 111] width 15 height 15
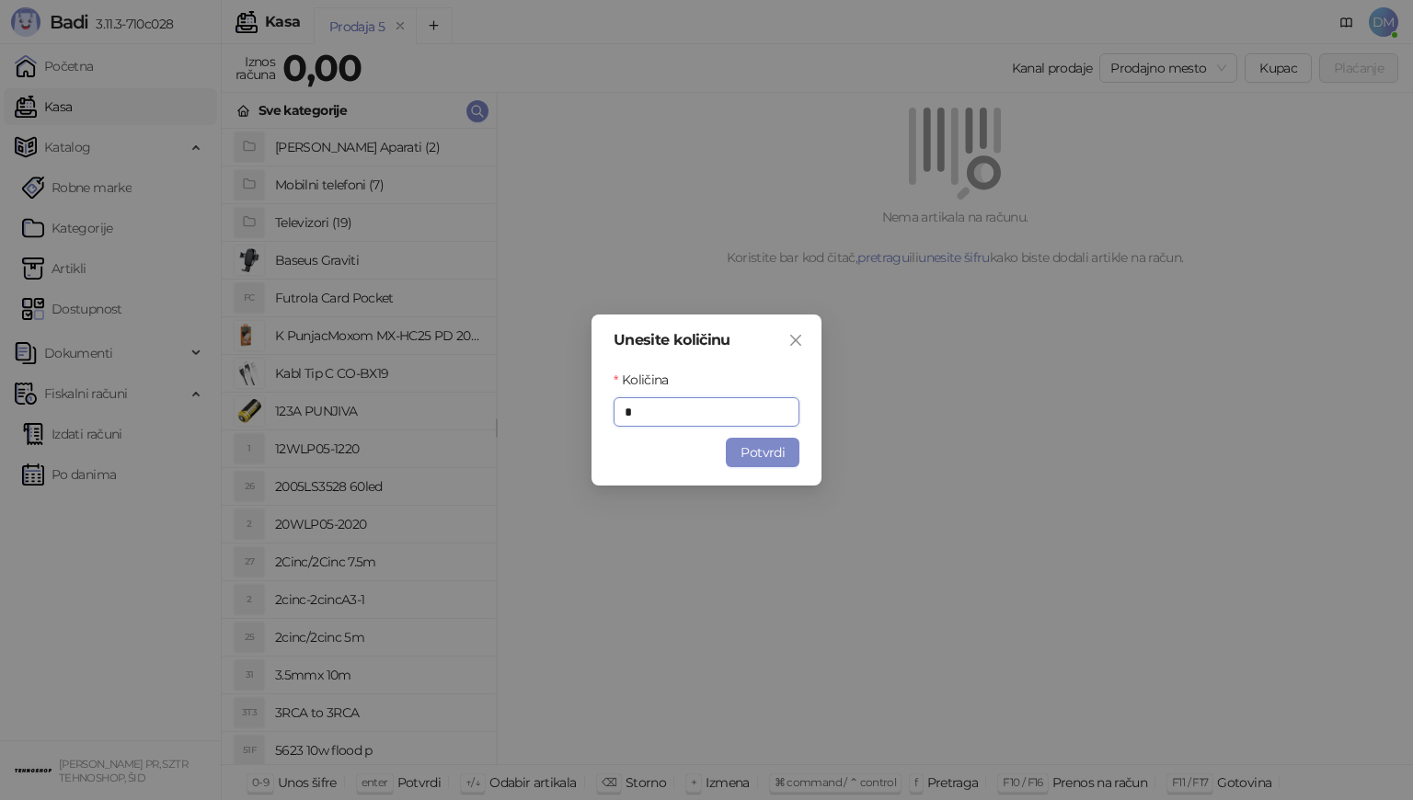
click at [802, 341] on icon "close" at bounding box center [795, 340] width 15 height 15
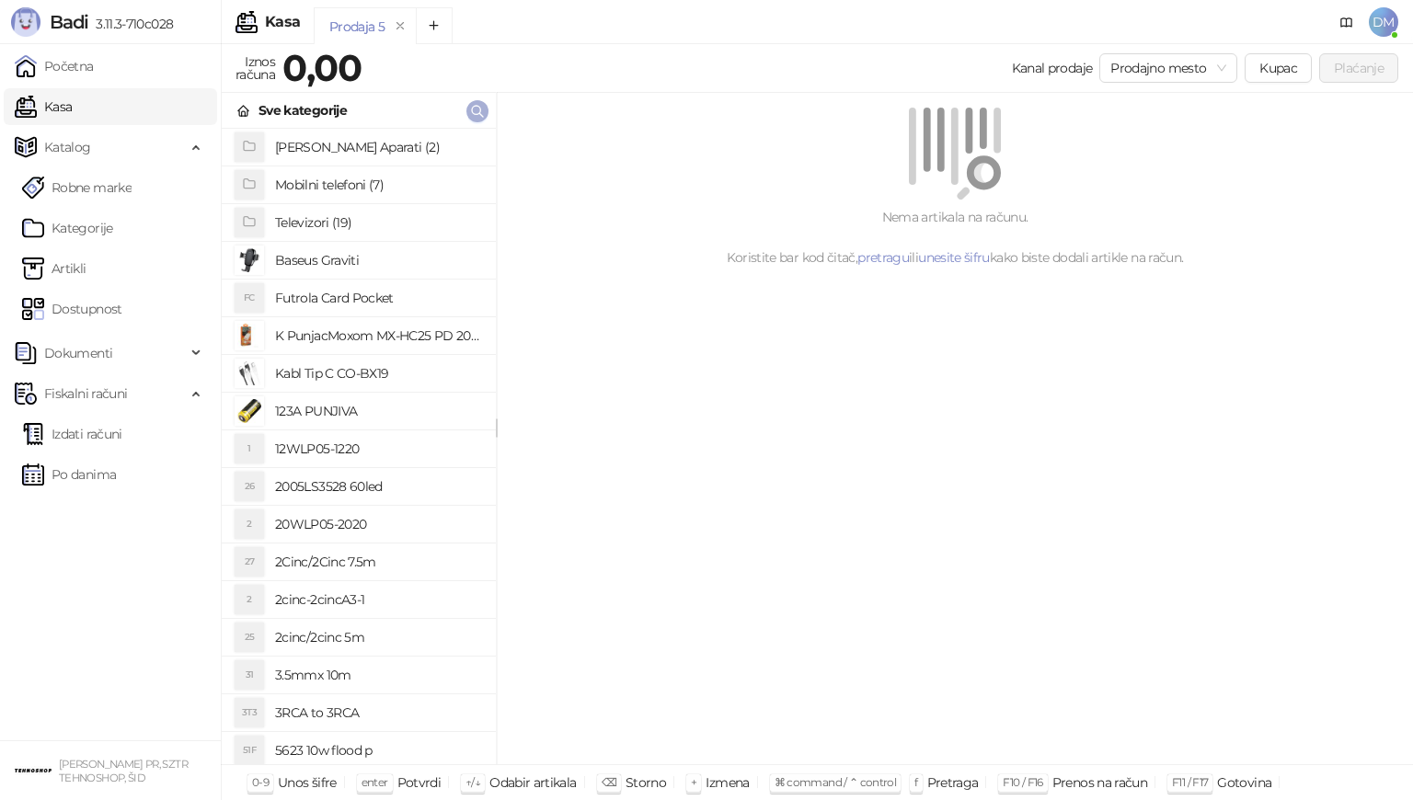
click at [482, 109] on icon "button" at bounding box center [477, 111] width 15 height 15
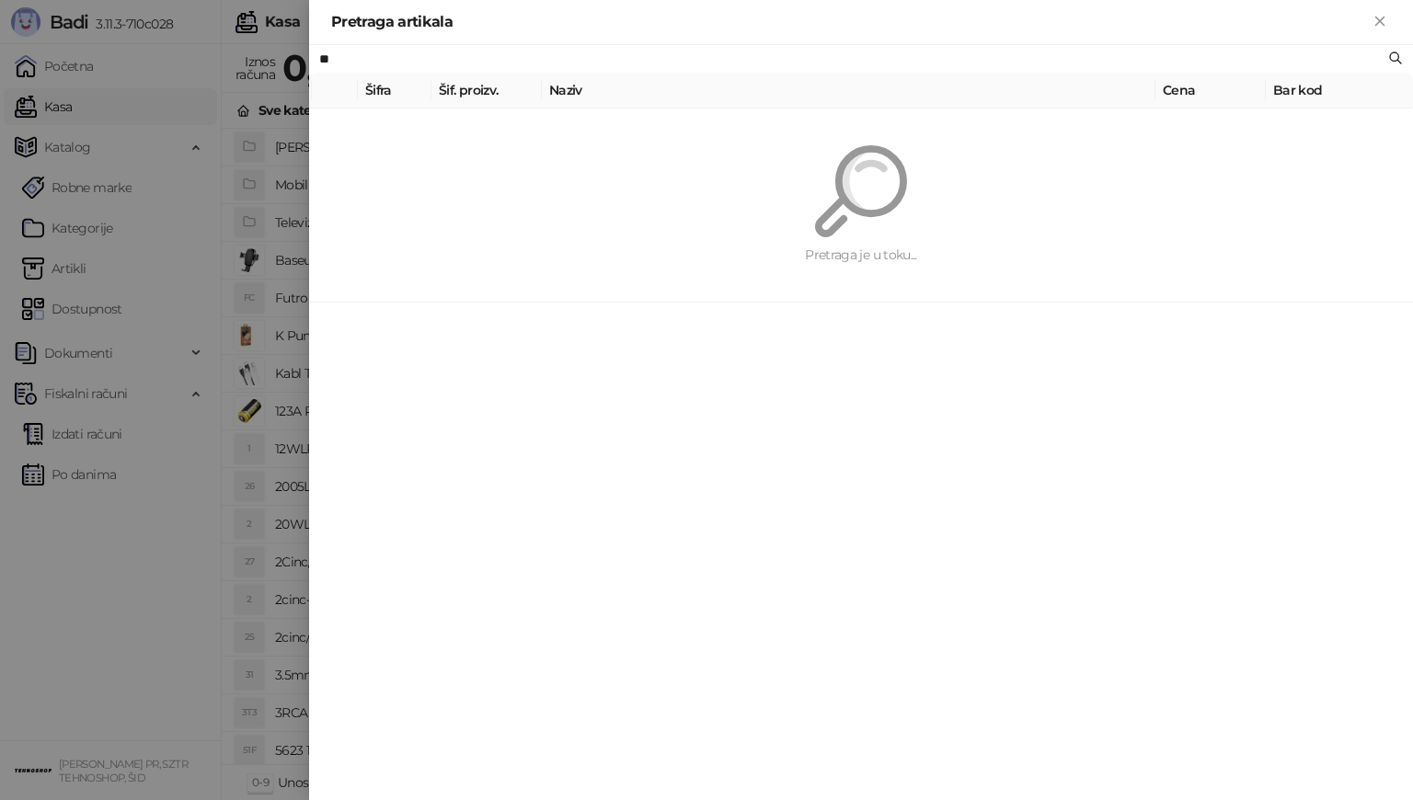
type input "*"
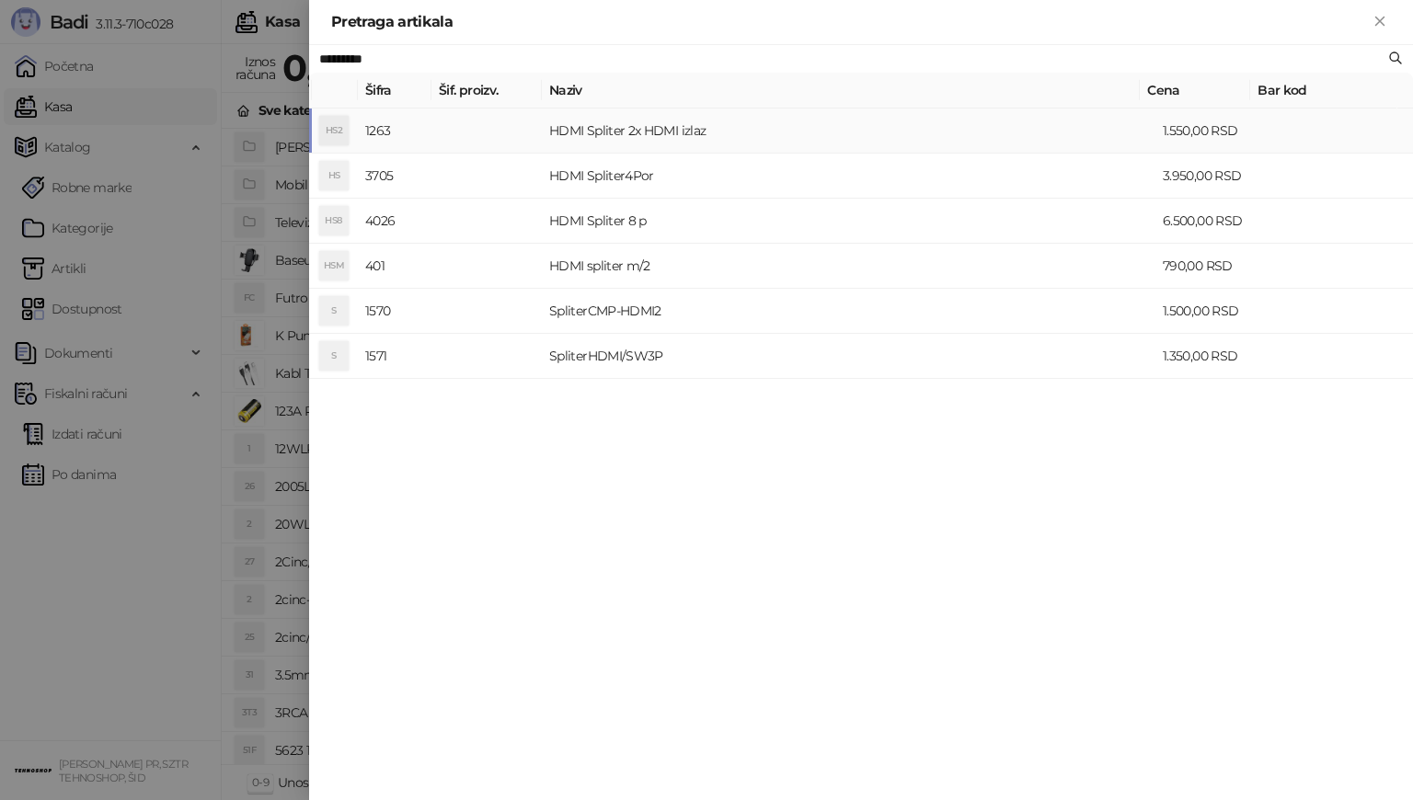
type input "*********"
